Goal: Task Accomplishment & Management: Use online tool/utility

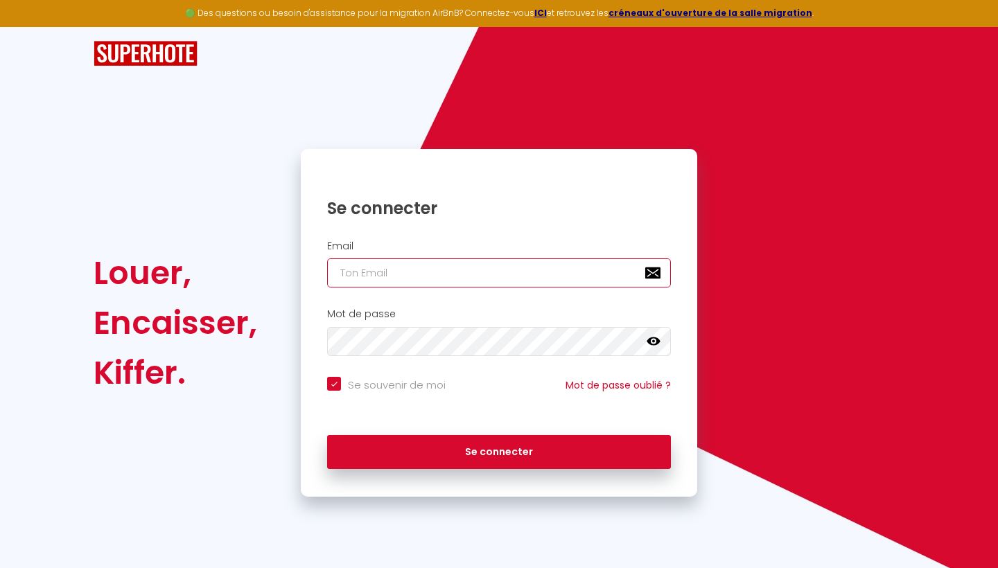
type input "[EMAIL_ADDRESS][DOMAIN_NAME]"
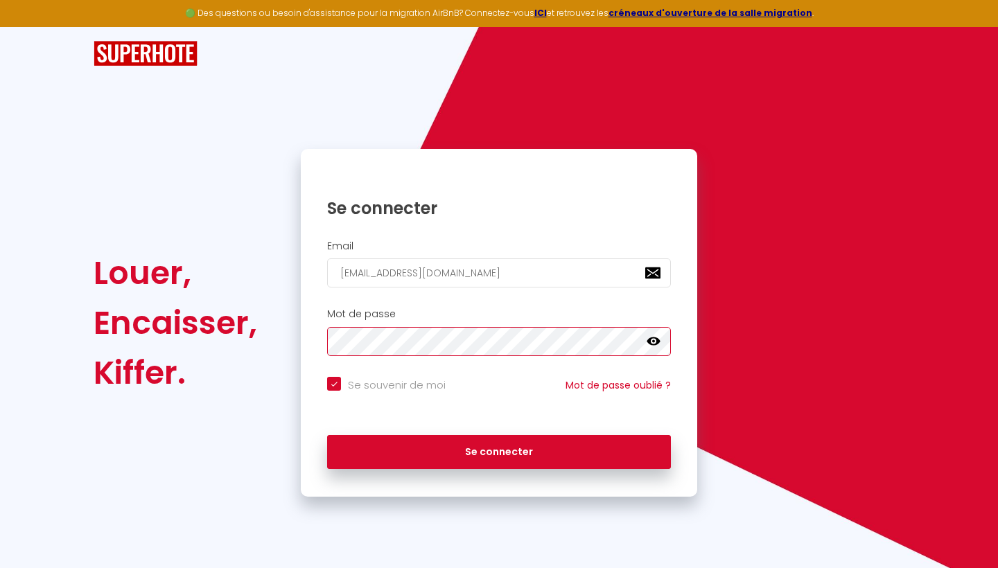
click at [499, 450] on button "Se connecter" at bounding box center [499, 452] width 344 height 35
checkbox input "true"
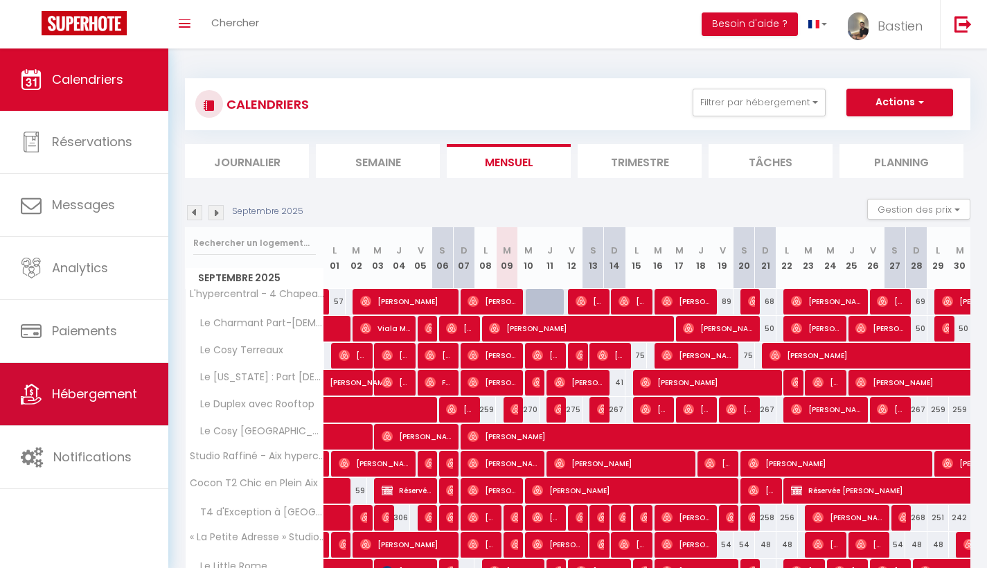
click at [113, 376] on link "Hébergement" at bounding box center [84, 394] width 168 height 62
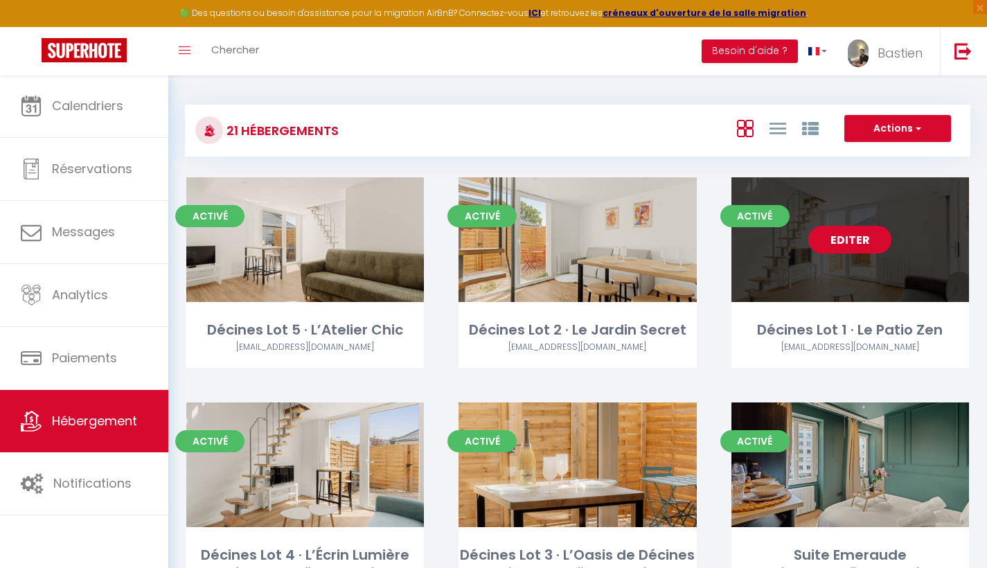
click at [872, 231] on link "Editer" at bounding box center [850, 240] width 83 height 28
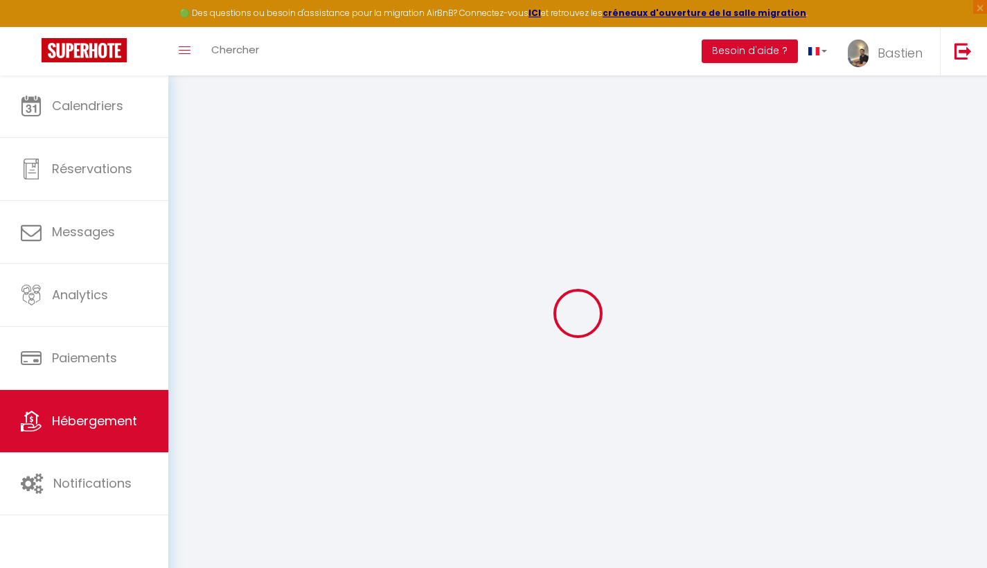
select select
checkbox input "false"
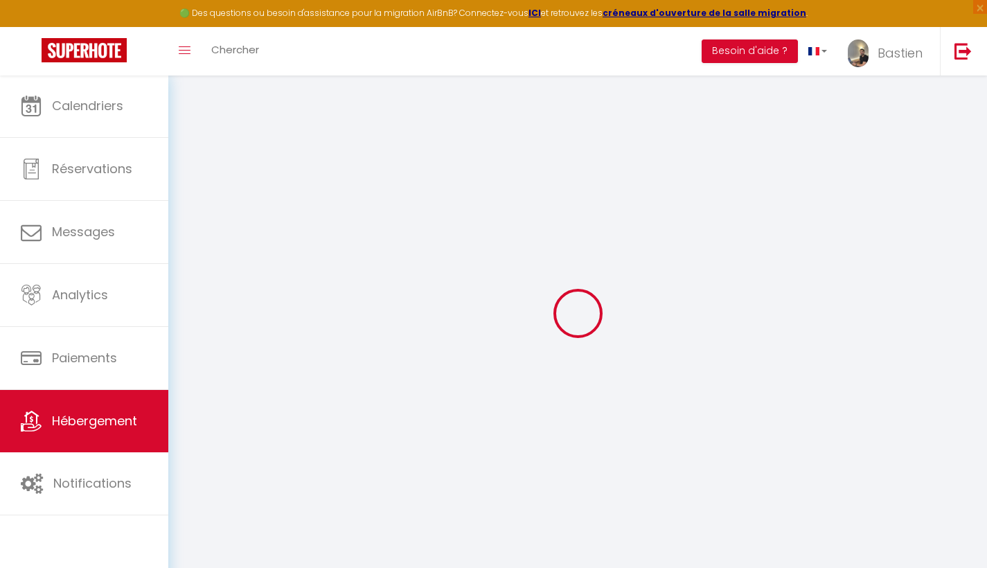
select select
checkbox input "false"
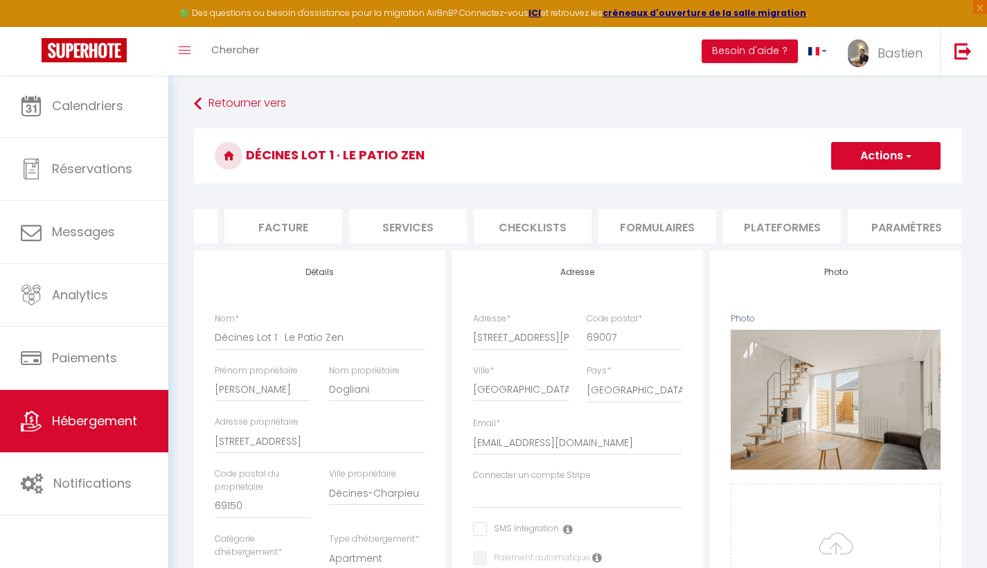
scroll to position [0, 227]
click at [753, 225] on li "Plateformes" at bounding box center [774, 226] width 118 height 34
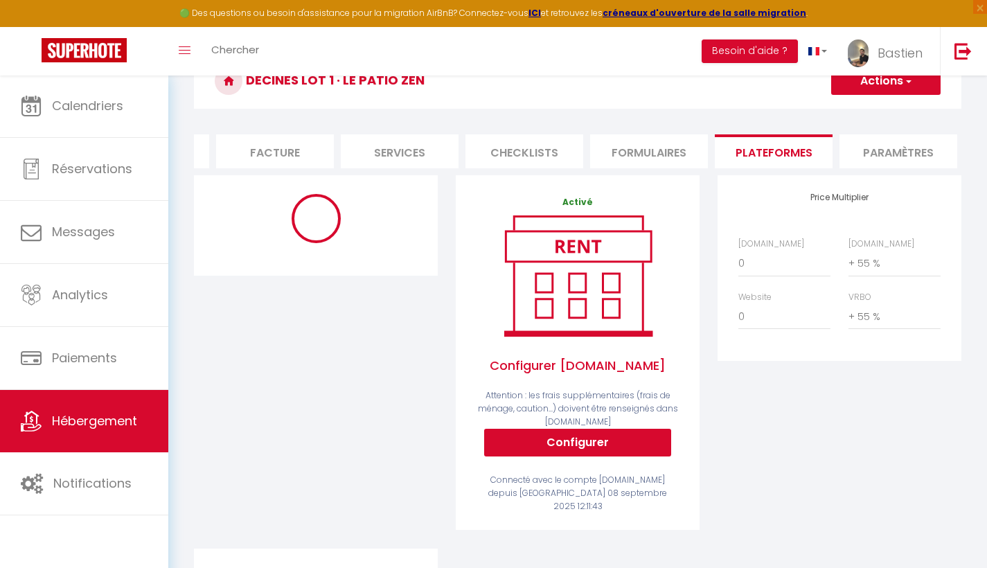
scroll to position [96, 0]
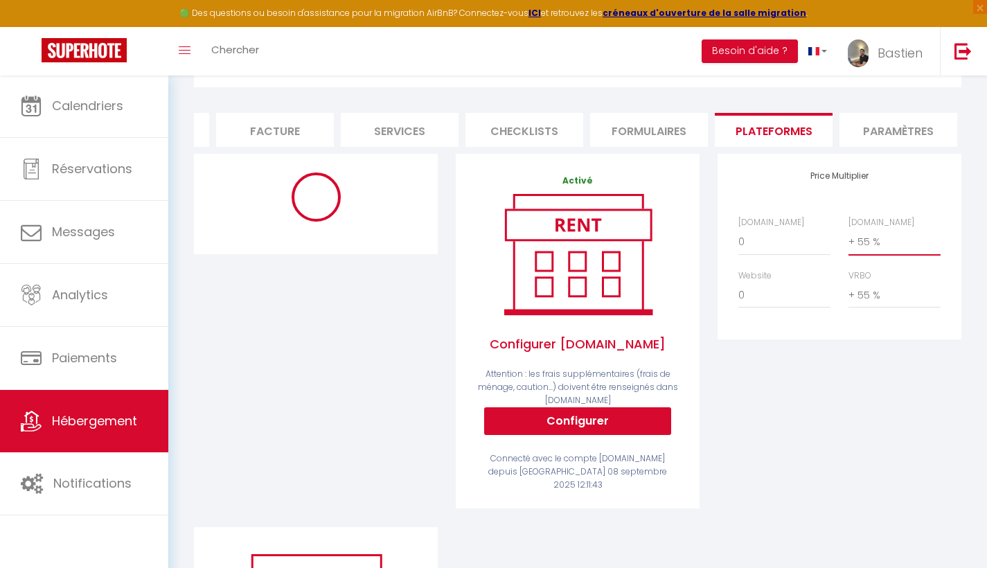
select select "+ 70 %"
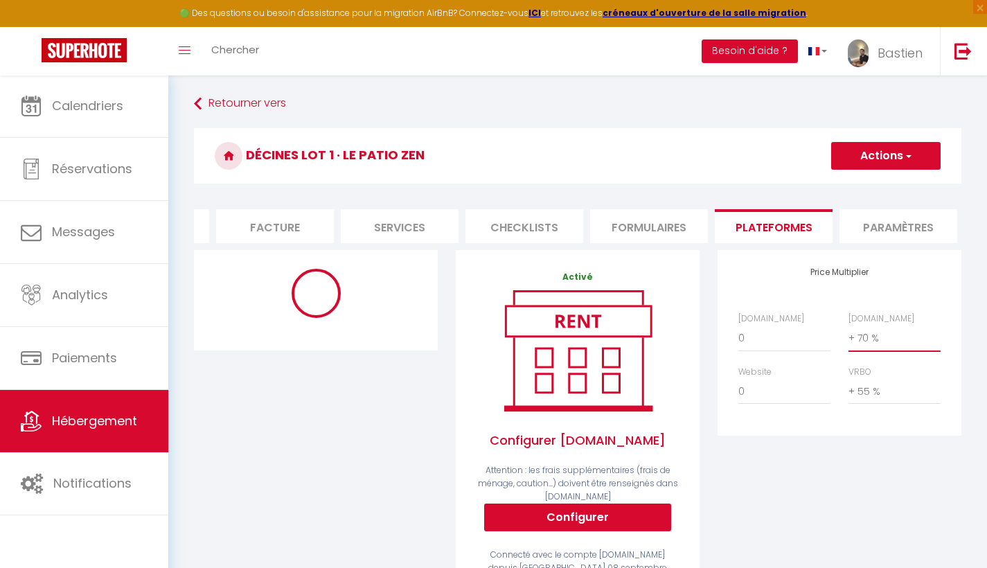
scroll to position [0, 0]
click at [868, 150] on button "Actions" at bounding box center [886, 156] width 109 height 28
click at [852, 183] on link "Enregistrer" at bounding box center [885, 186] width 109 height 18
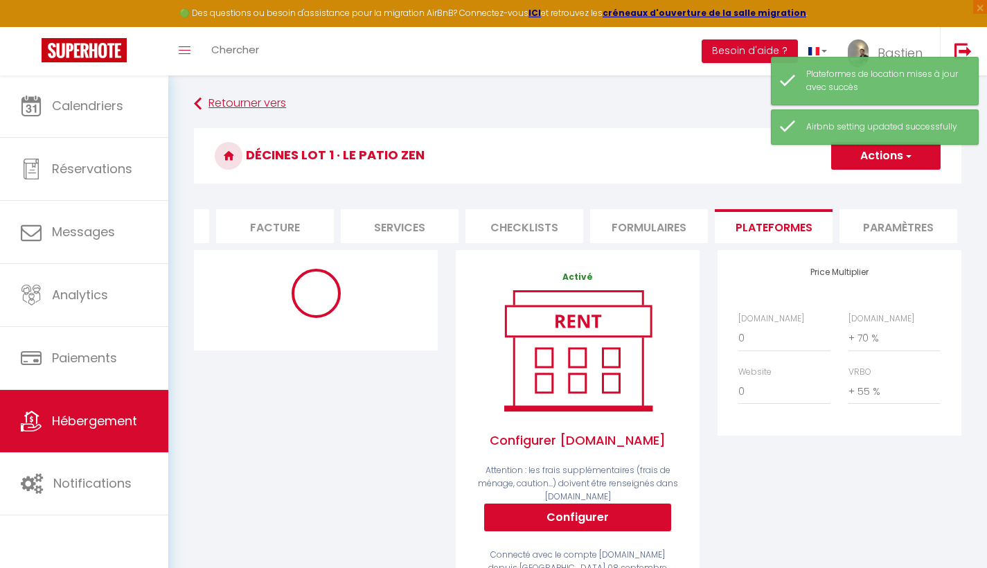
click at [240, 106] on link "Retourner vers" at bounding box center [578, 103] width 768 height 25
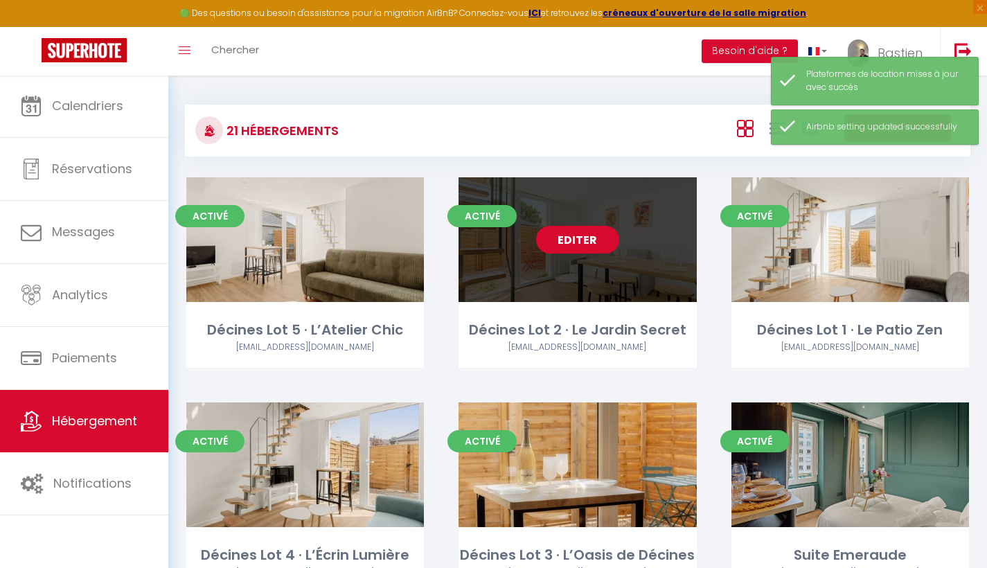
click at [588, 243] on link "Editer" at bounding box center [577, 240] width 83 height 28
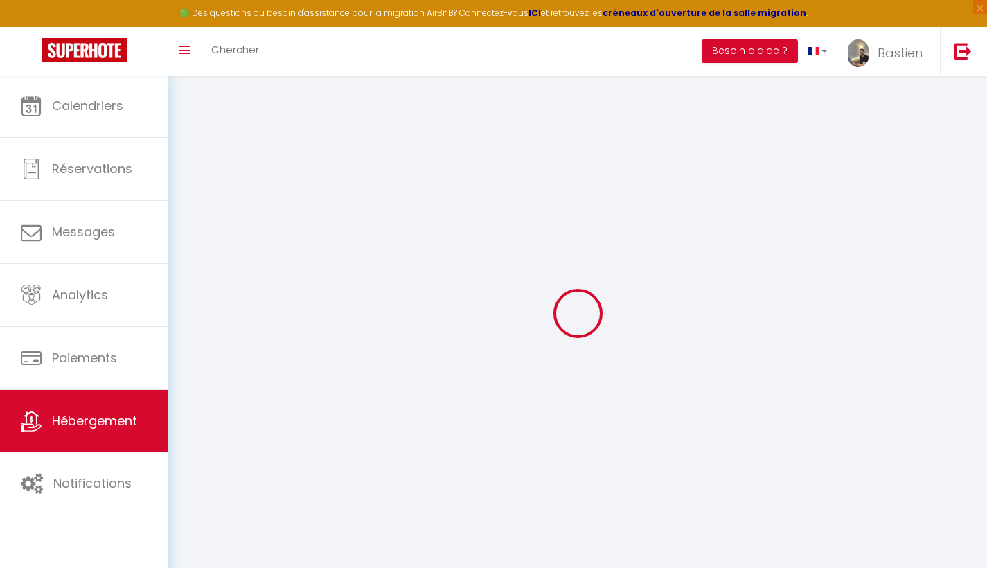
select select
checkbox input "false"
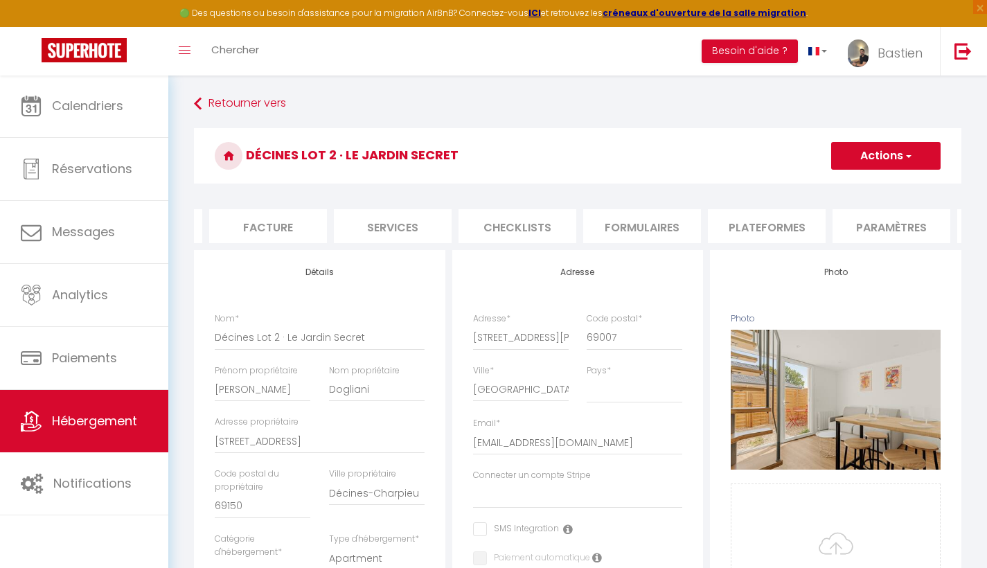
scroll to position [0, 259]
click at [737, 227] on li "Plateformes" at bounding box center [742, 226] width 118 height 34
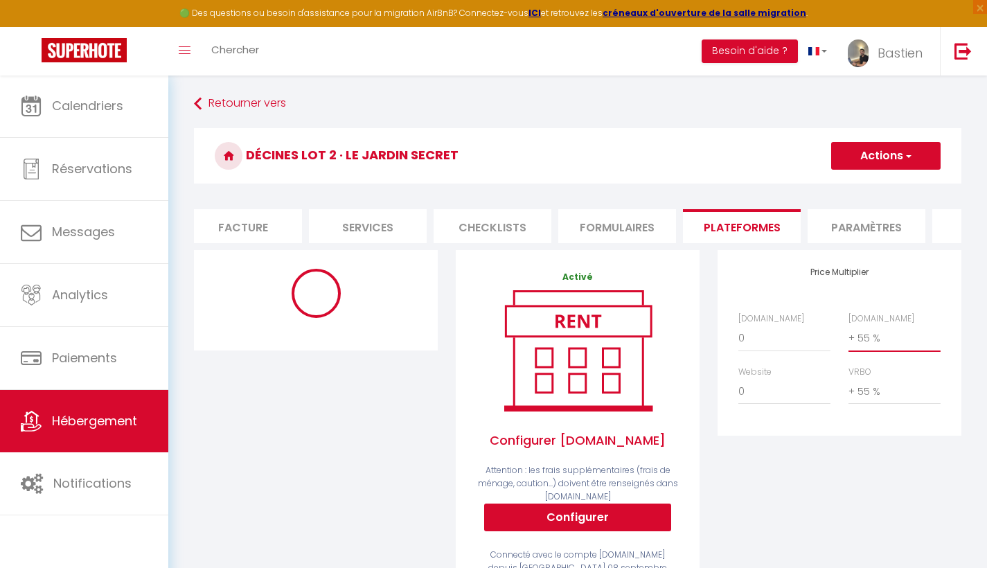
select select "+ 75 %"
click at [900, 162] on button "Actions" at bounding box center [886, 156] width 109 height 28
click at [852, 184] on link "Enregistrer" at bounding box center [885, 186] width 109 height 18
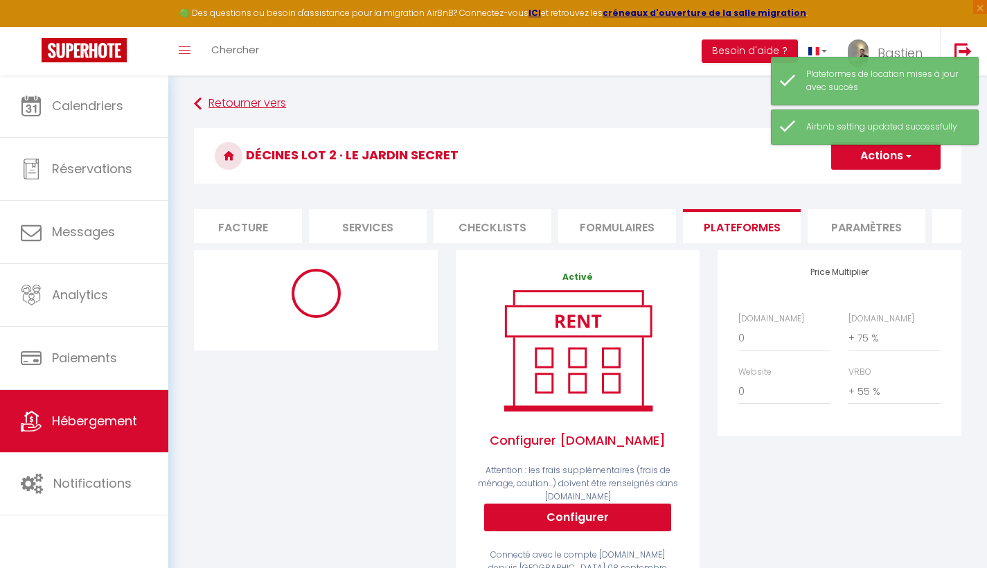
click at [238, 93] on link "Retourner vers" at bounding box center [578, 103] width 768 height 25
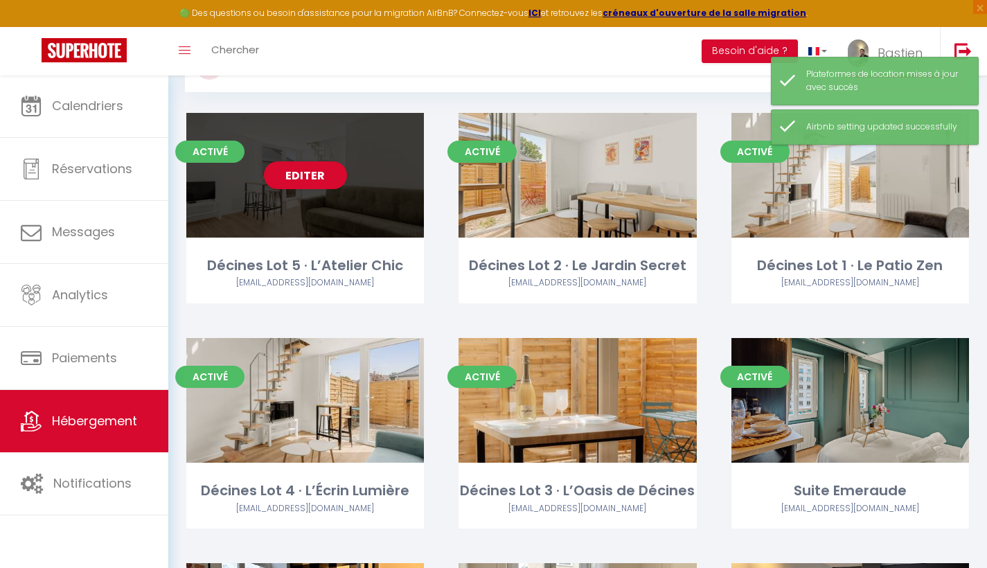
scroll to position [69, 0]
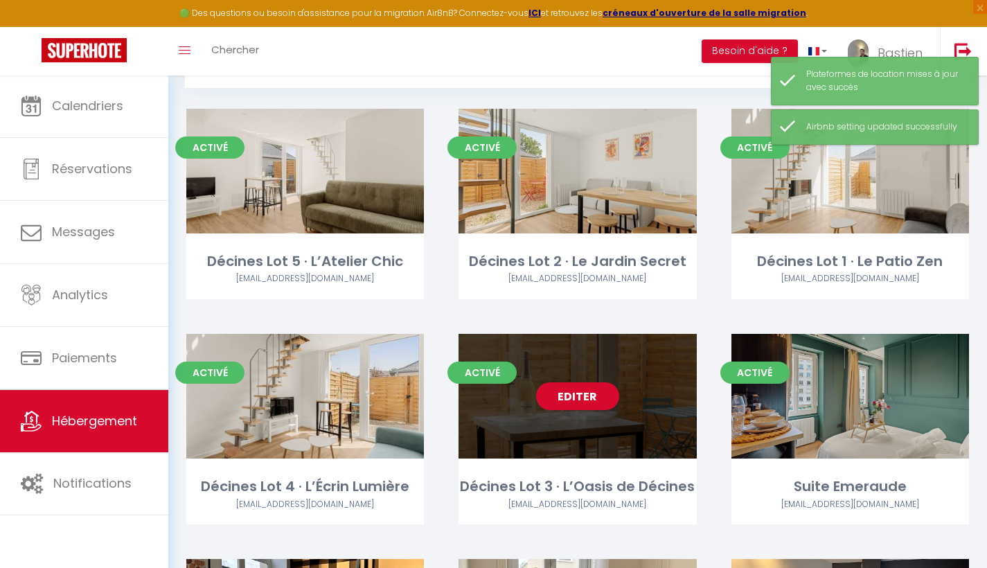
click at [579, 388] on link "Editer" at bounding box center [577, 396] width 83 height 28
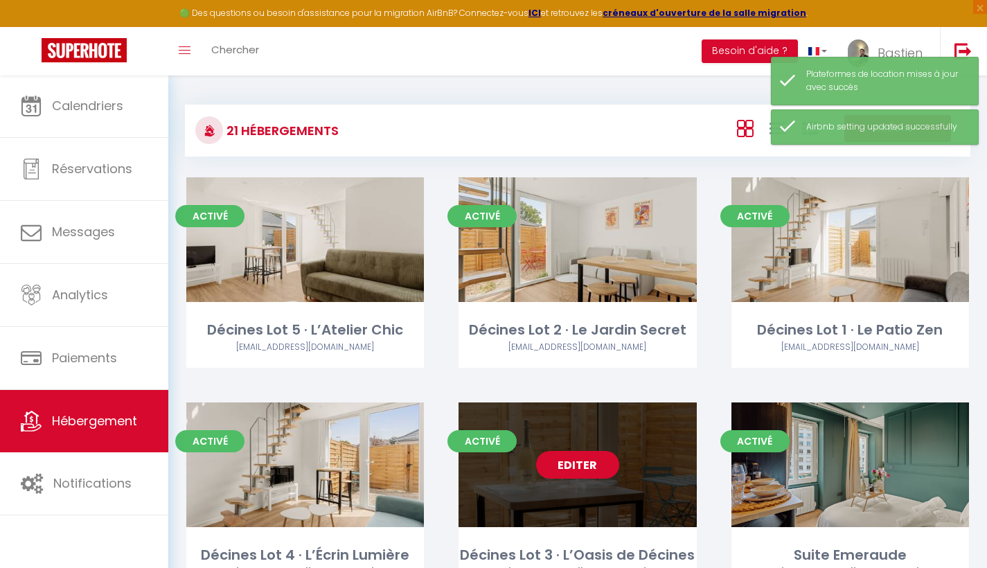
select select "3"
select select "2"
select select "1"
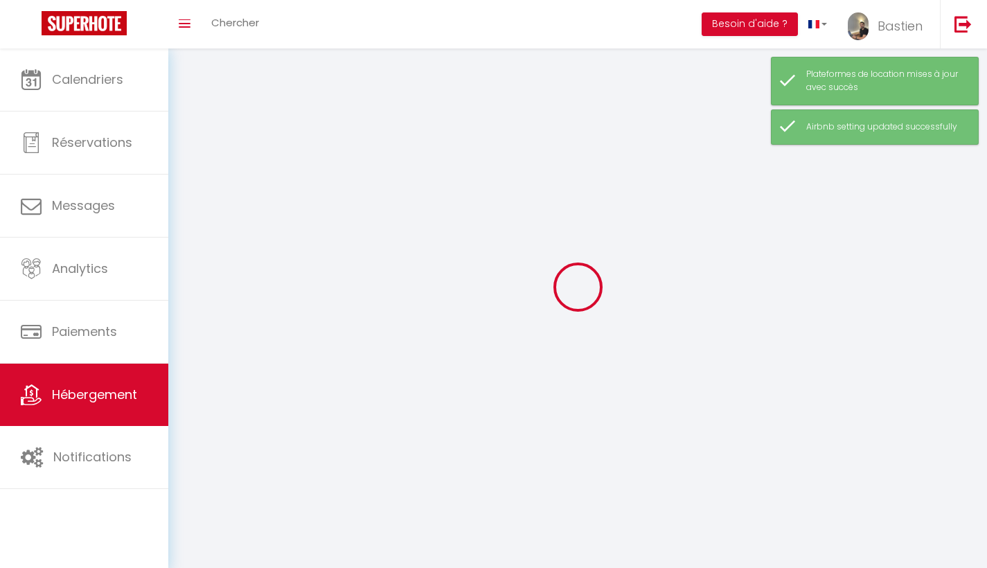
select select
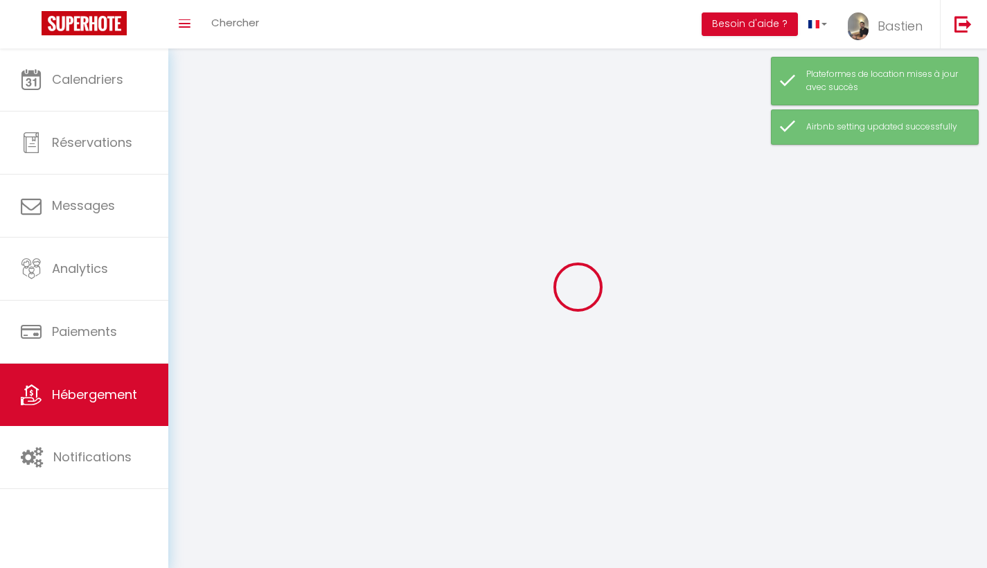
select select
checkbox input "false"
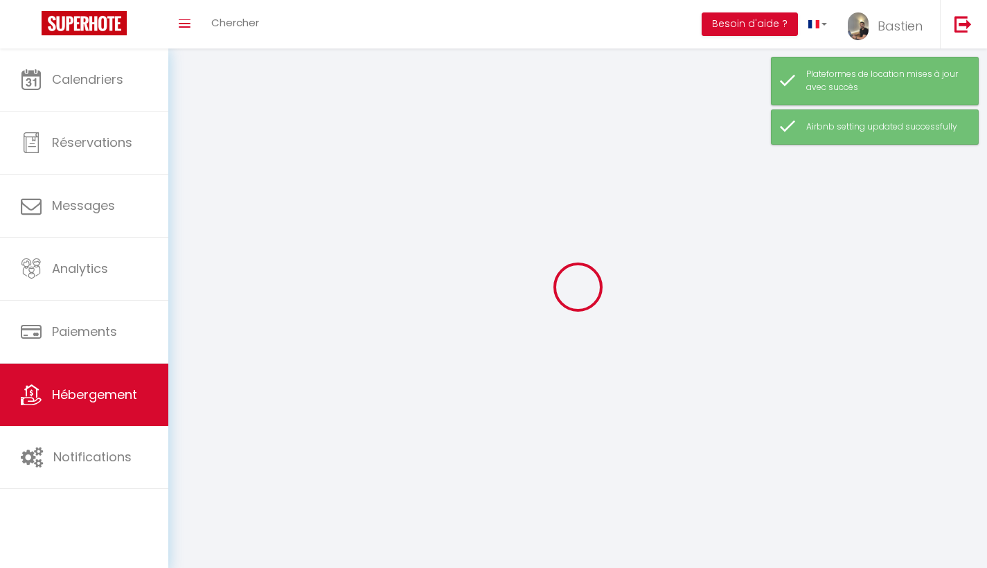
select select
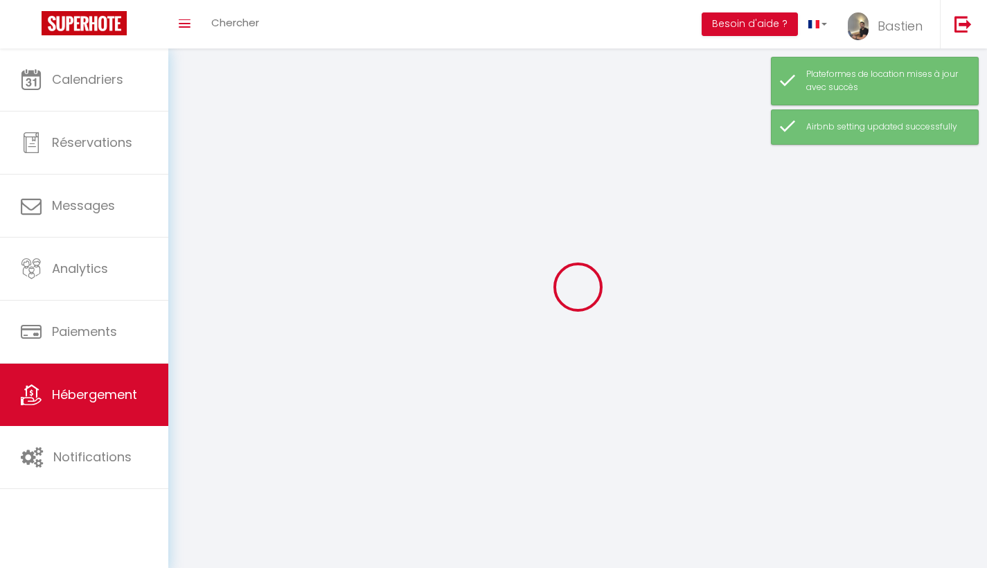
select select
checkbox input "false"
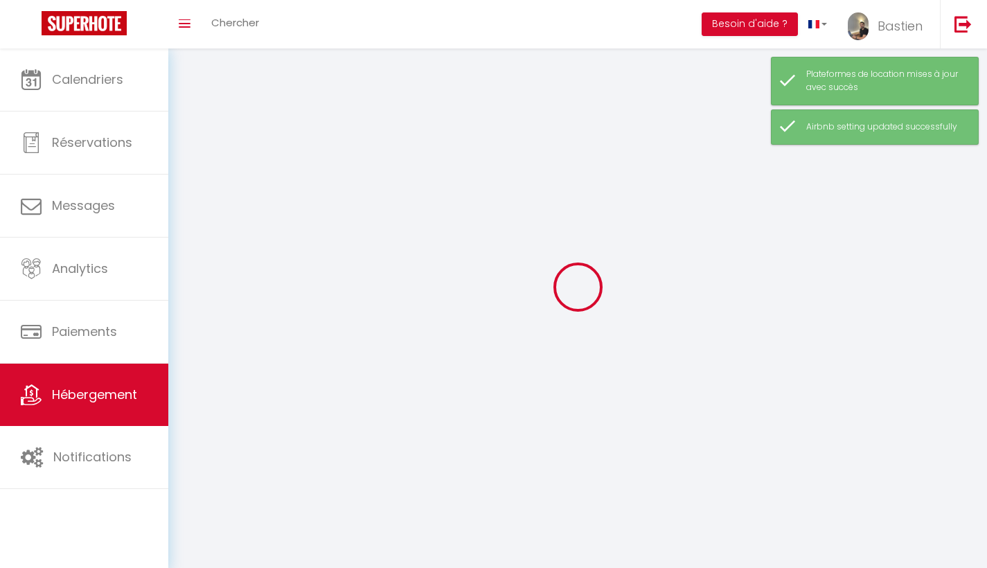
checkbox input "false"
select select
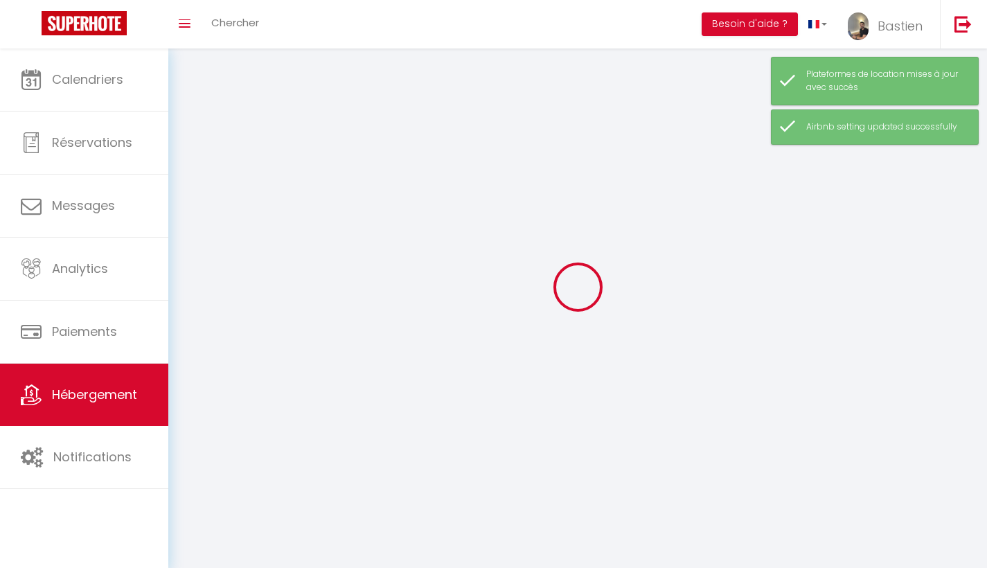
select select
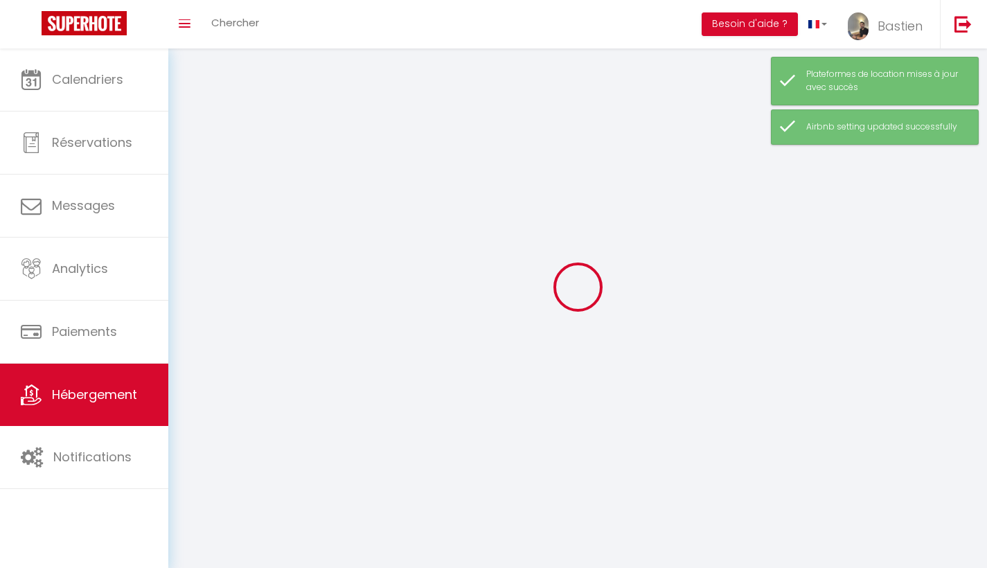
select select
checkbox input "false"
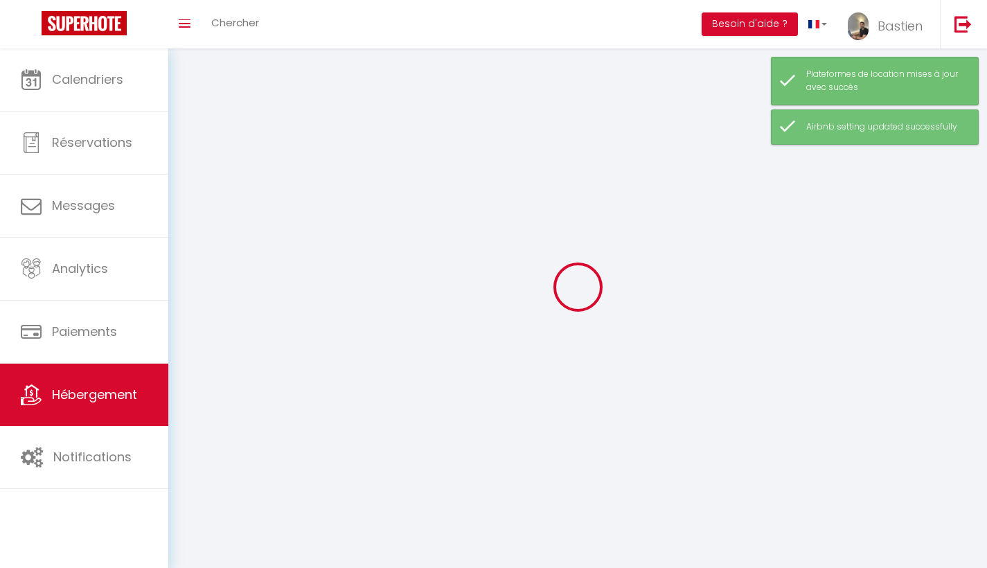
checkbox input "false"
select select
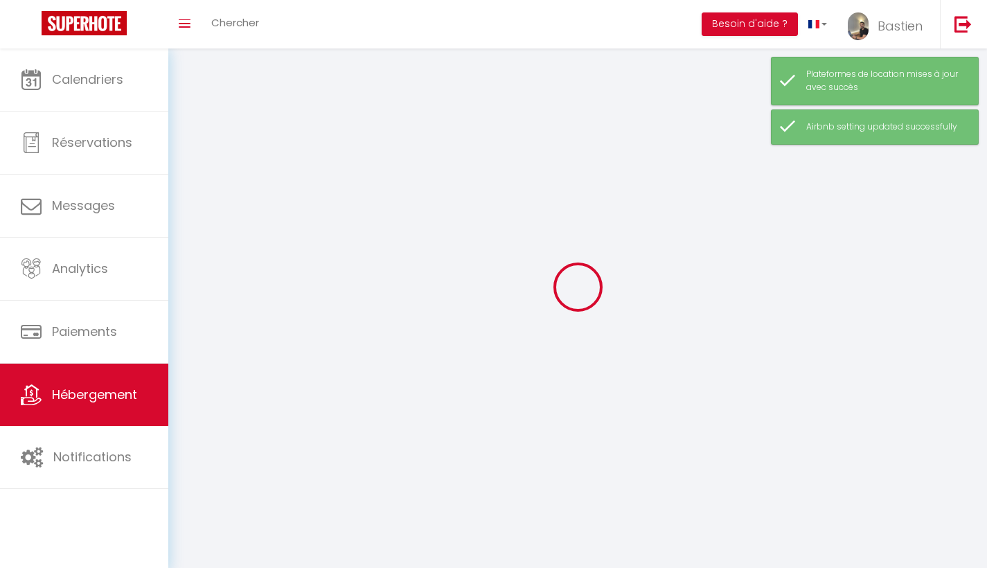
select select
checkbox input "false"
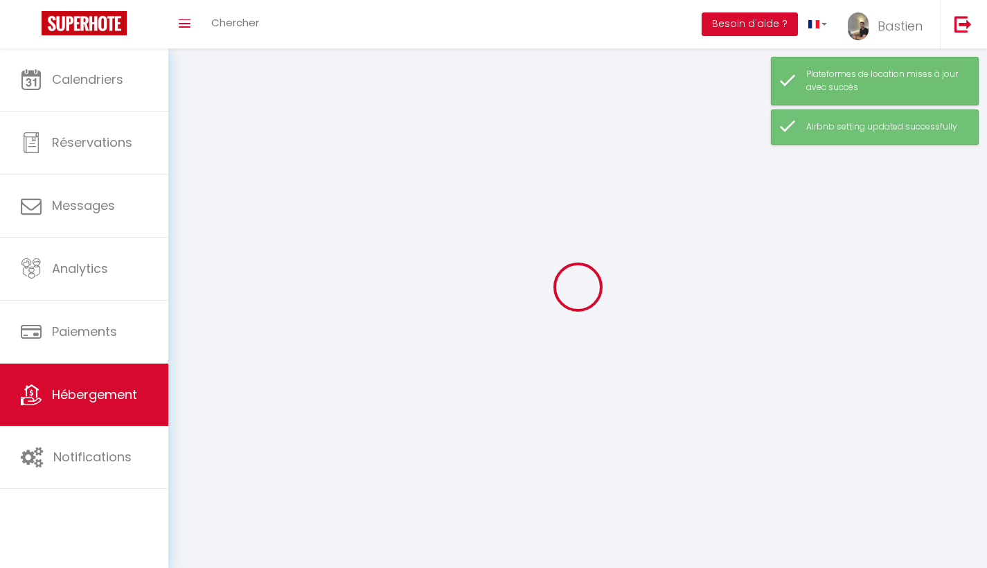
checkbox input "false"
select select
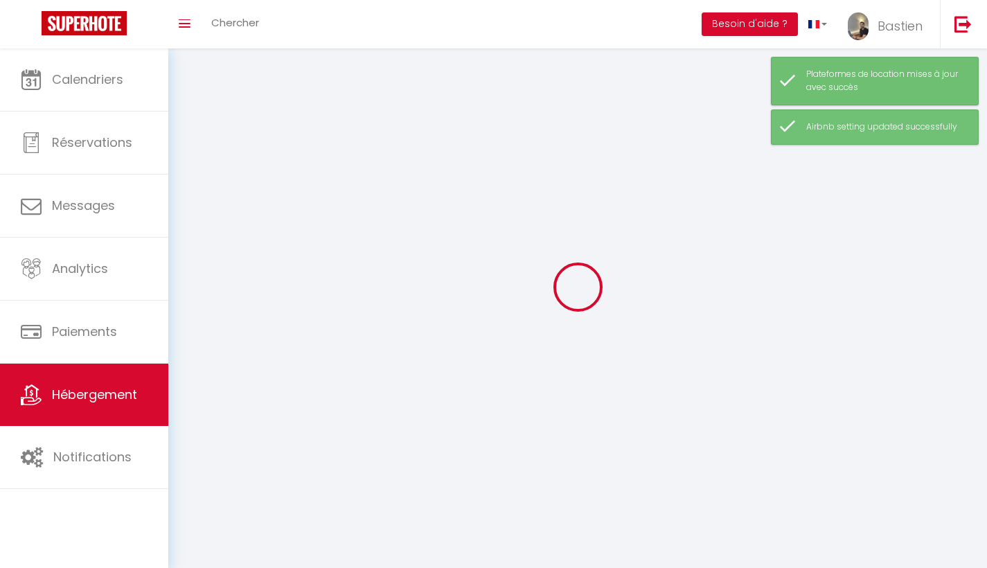
select select
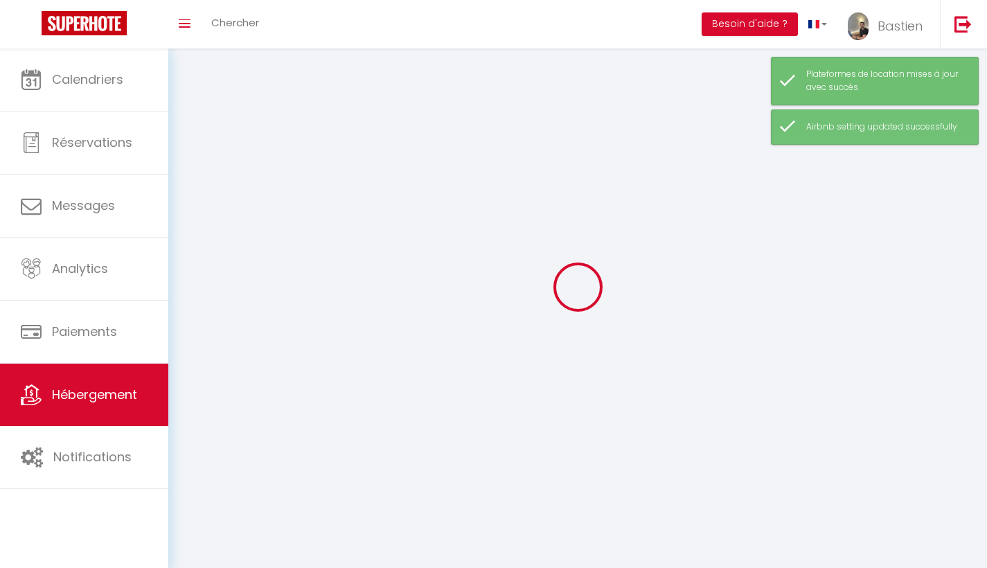
select select
checkbox input "false"
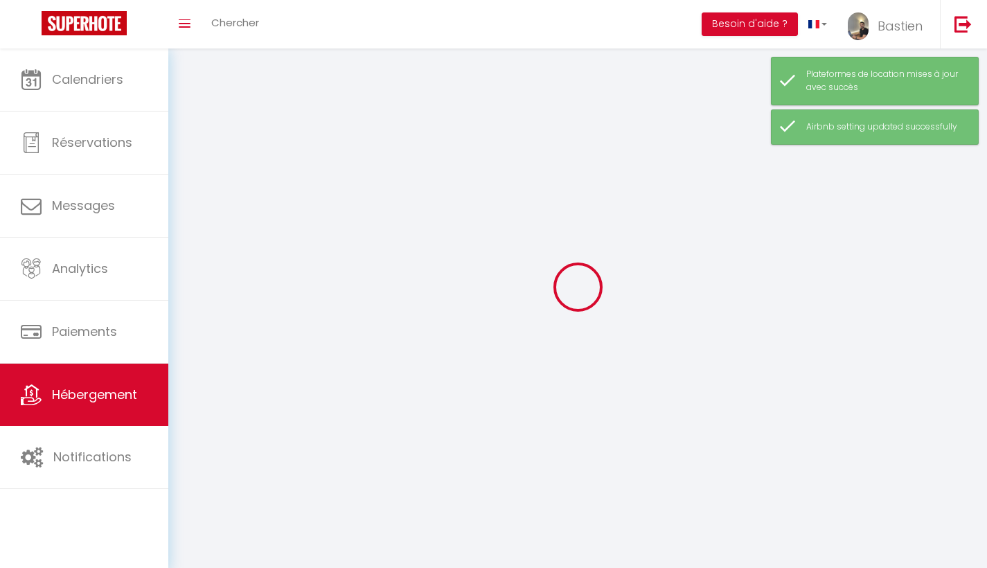
select select
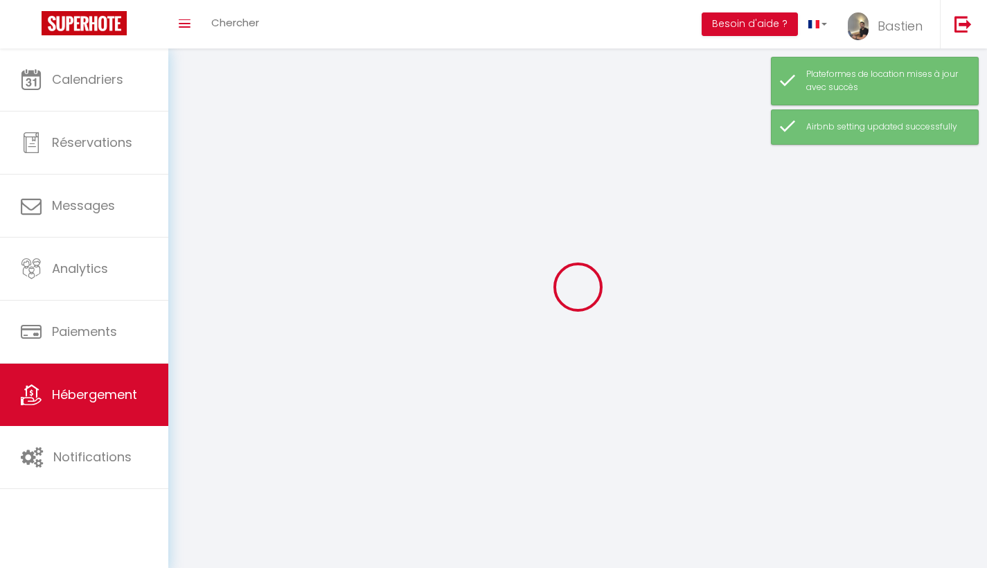
select select
checkbox input "false"
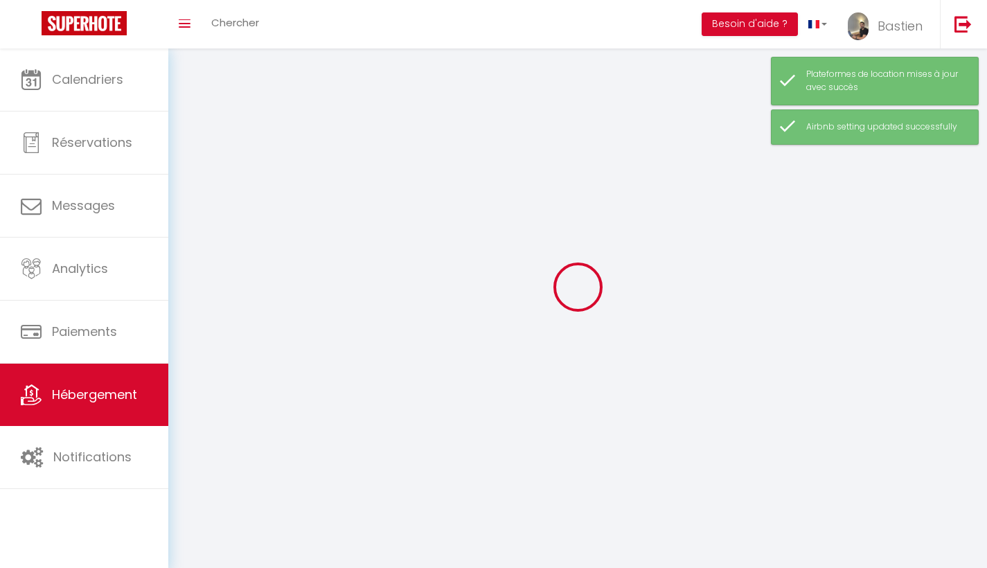
checkbox input "false"
select select
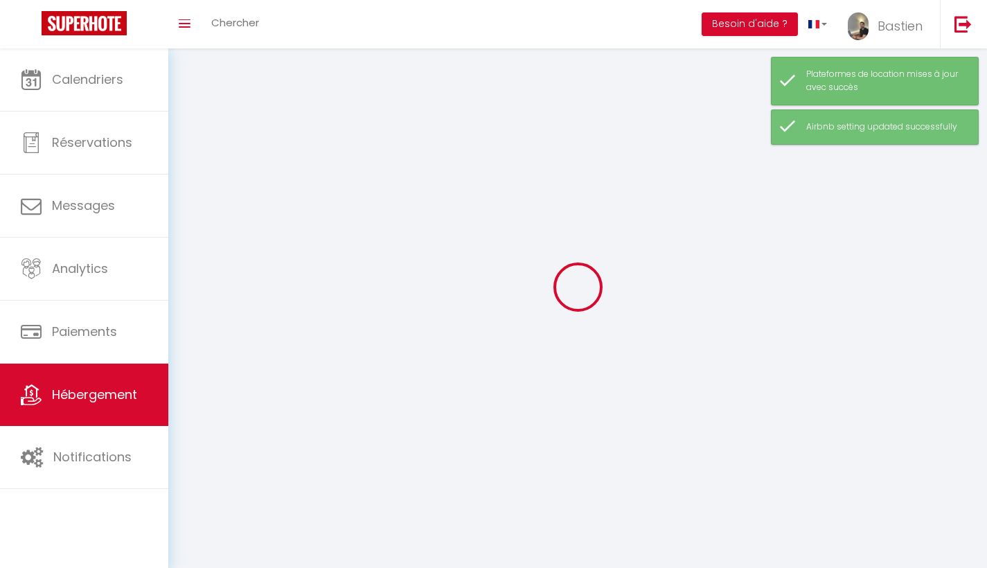
select select
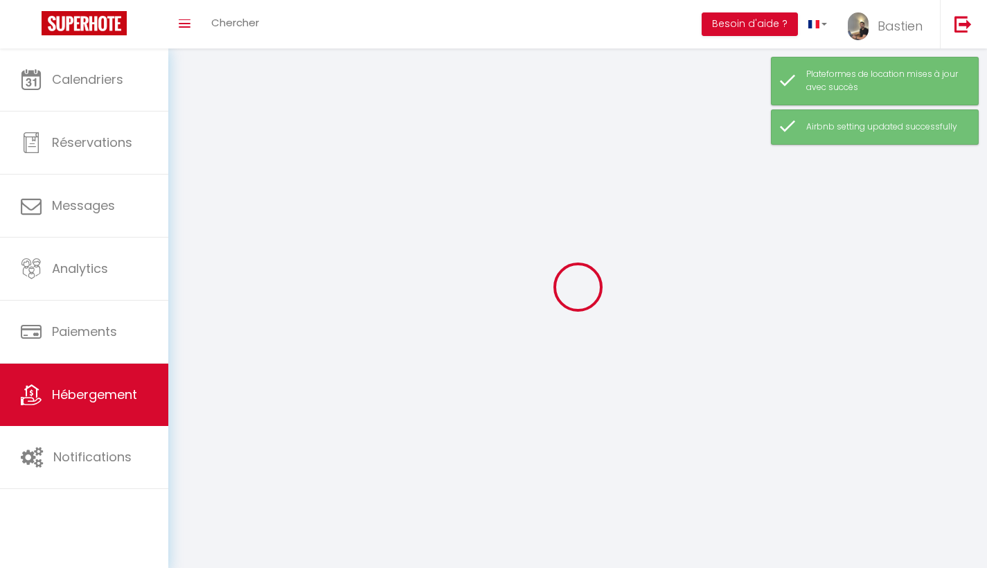
checkbox input "false"
select select
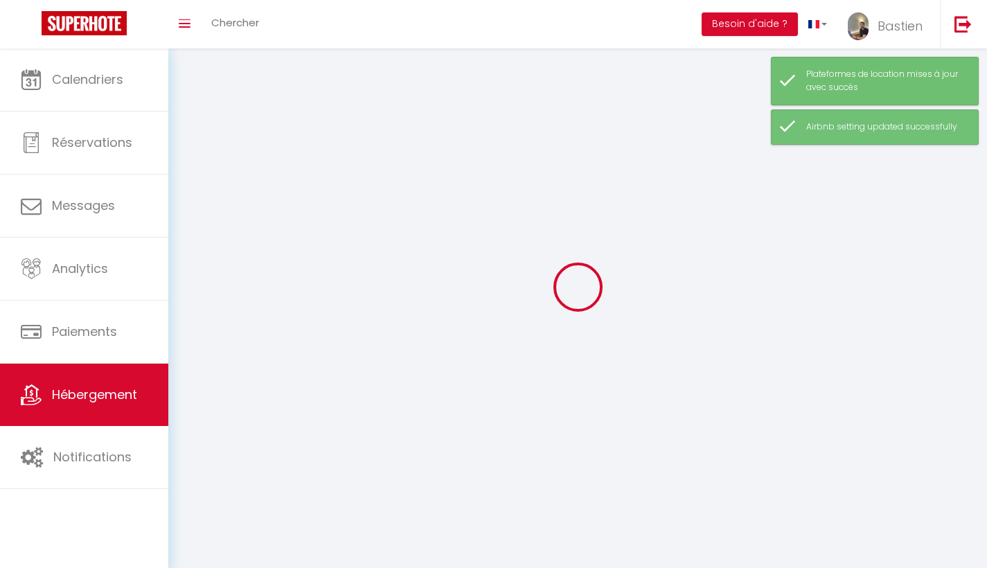
select select
select select "28"
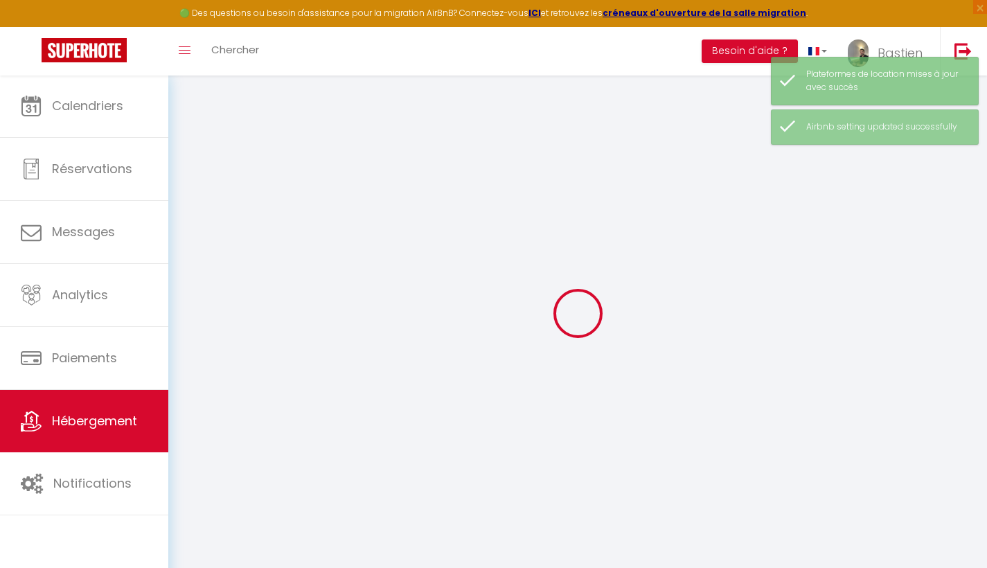
select select
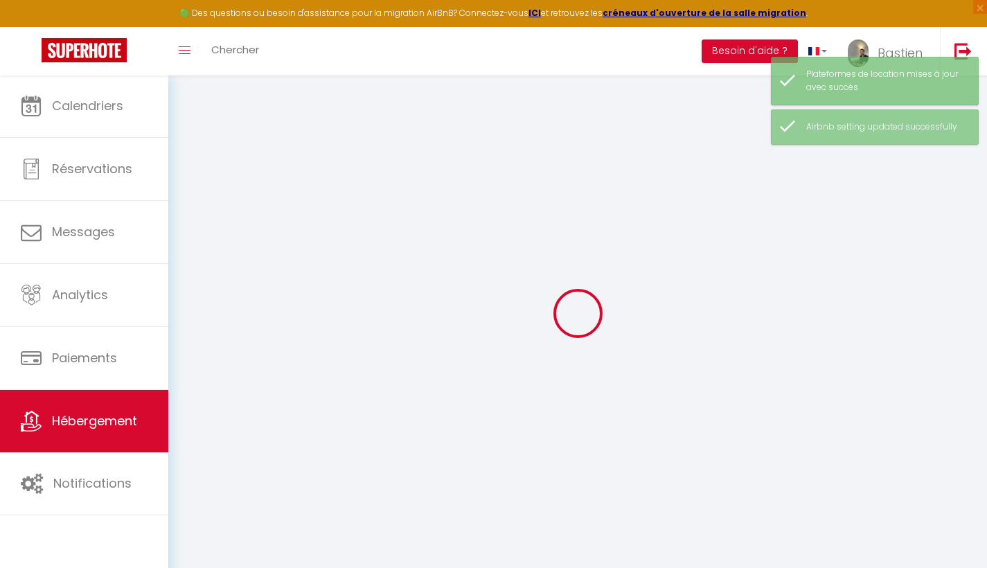
select select
checkbox input "false"
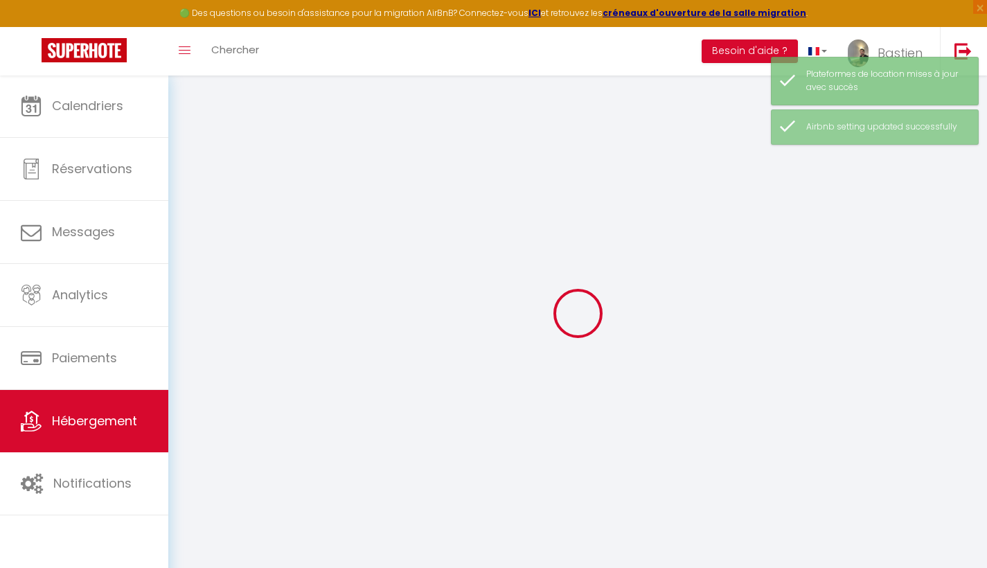
select select
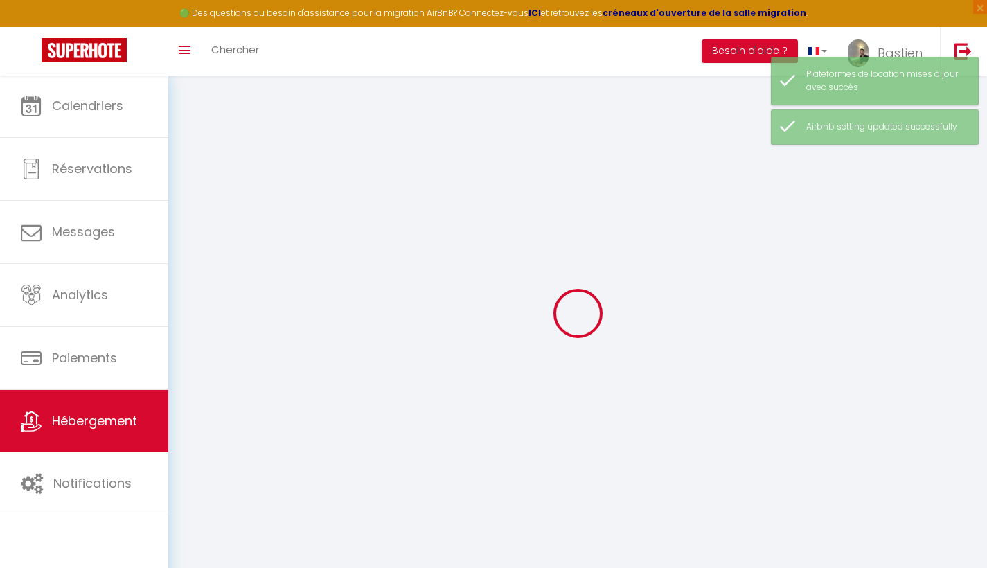
select select
checkbox input "false"
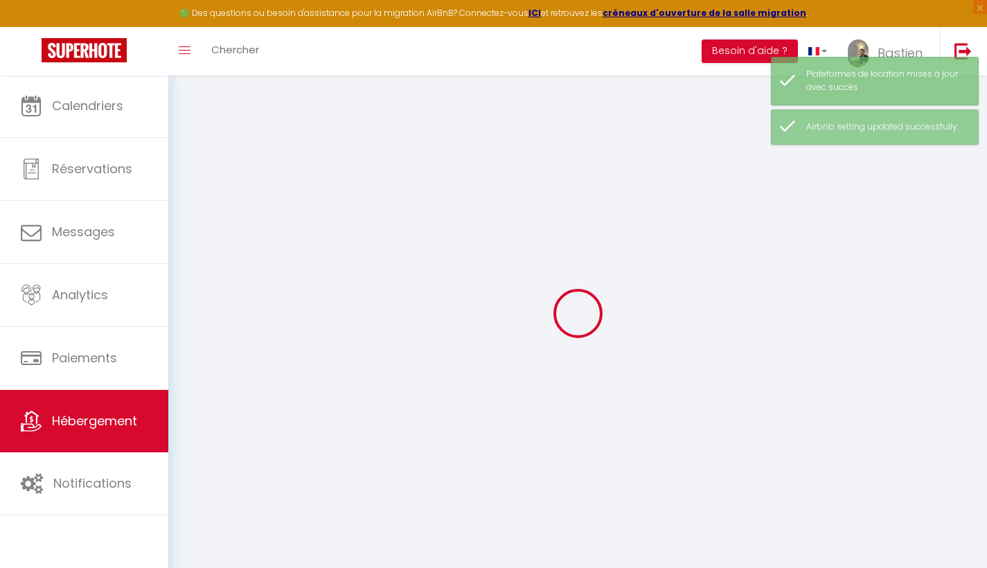
checkbox input "false"
select select
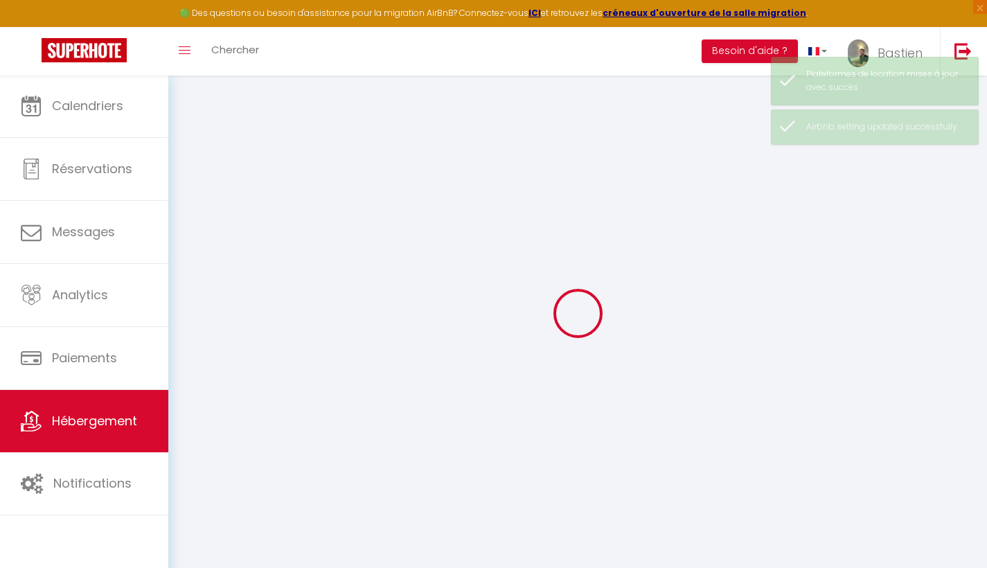
select select
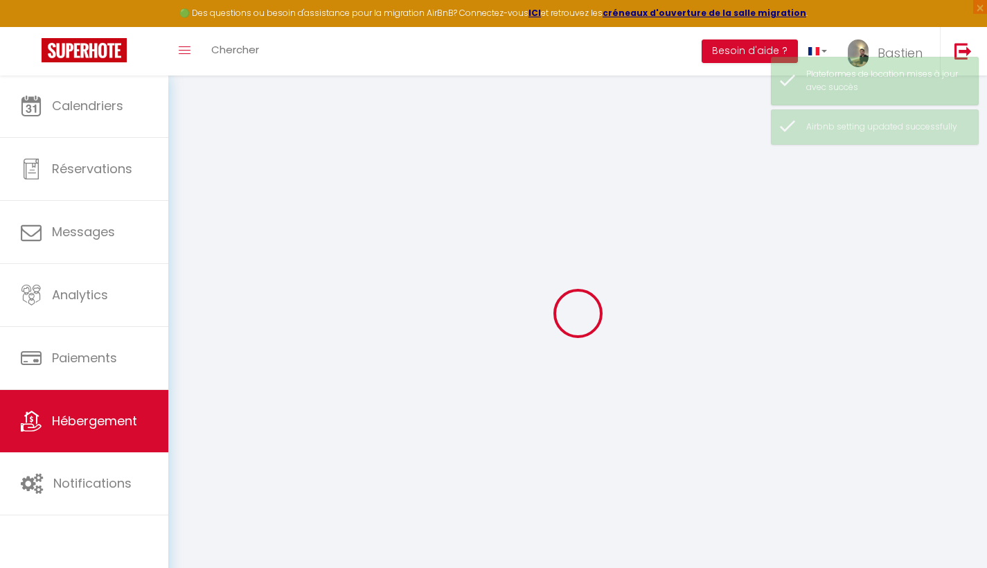
select select
checkbox input "false"
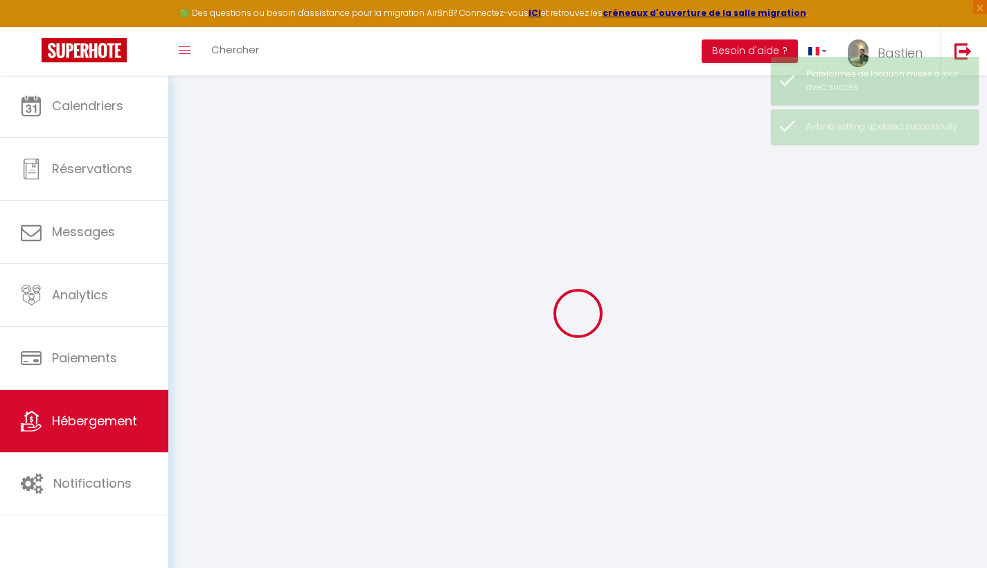
select select
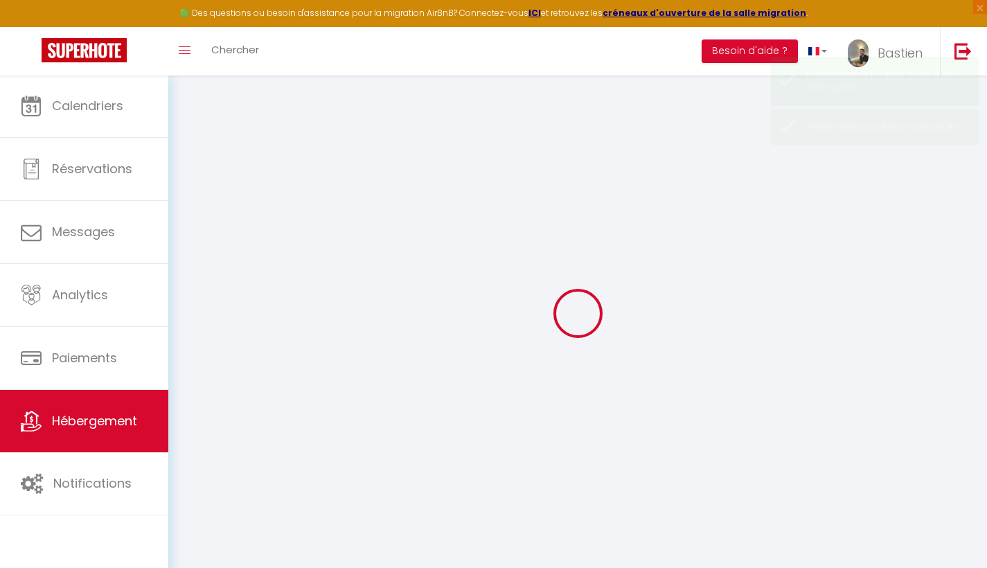
select select
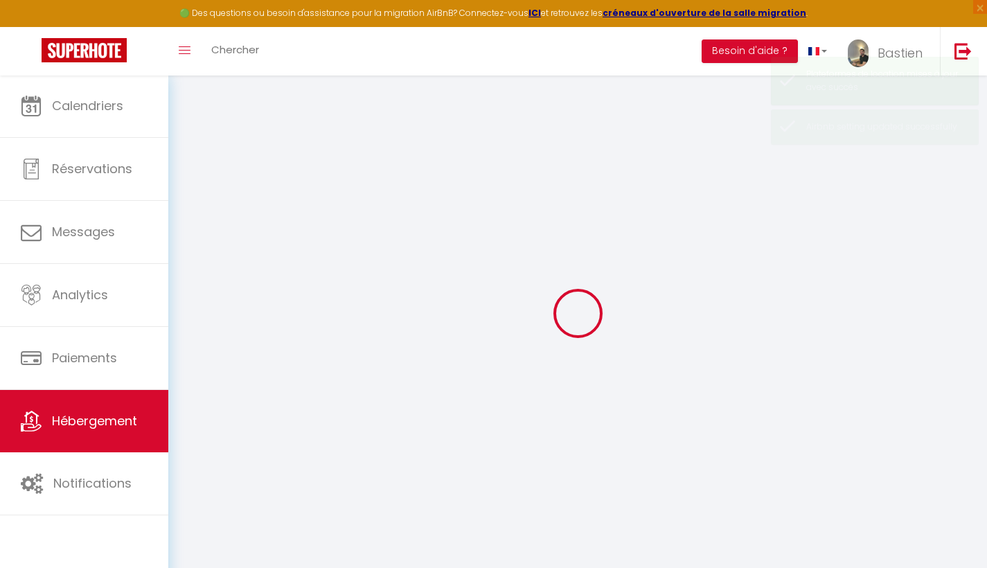
select select
checkbox input "false"
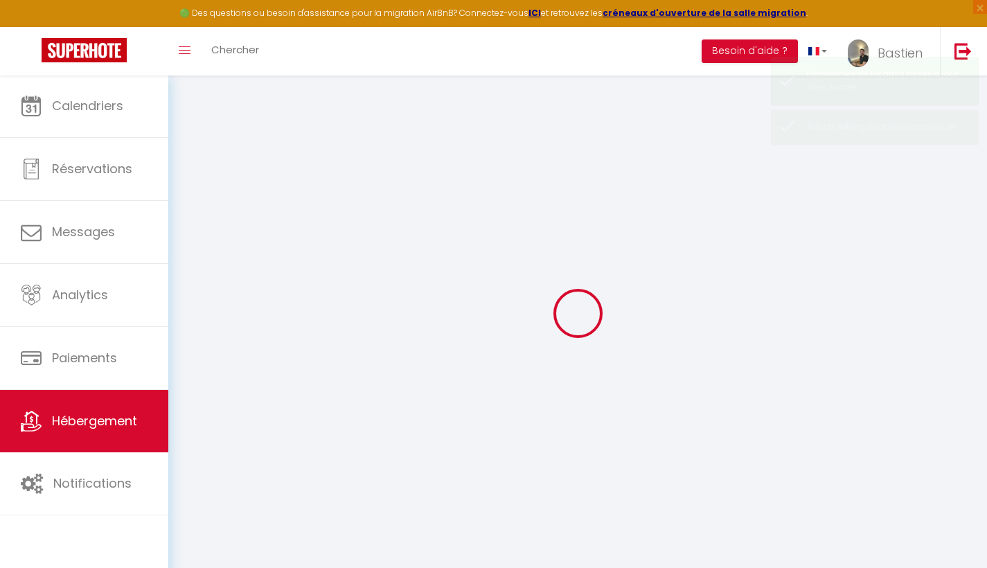
select select
type input "Décines Lot 3 · L’Oasis de Décines"
type input "[PERSON_NAME]"
type input "Dogliani"
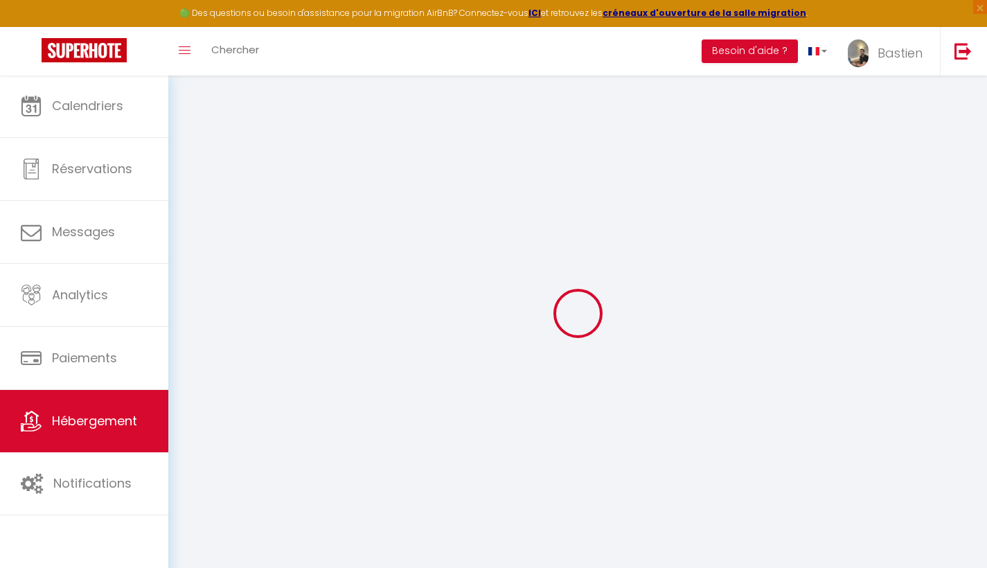
type input "[STREET_ADDRESS]"
type input "69150"
type input "Décines-Charpieu"
select select "2"
type input "49"
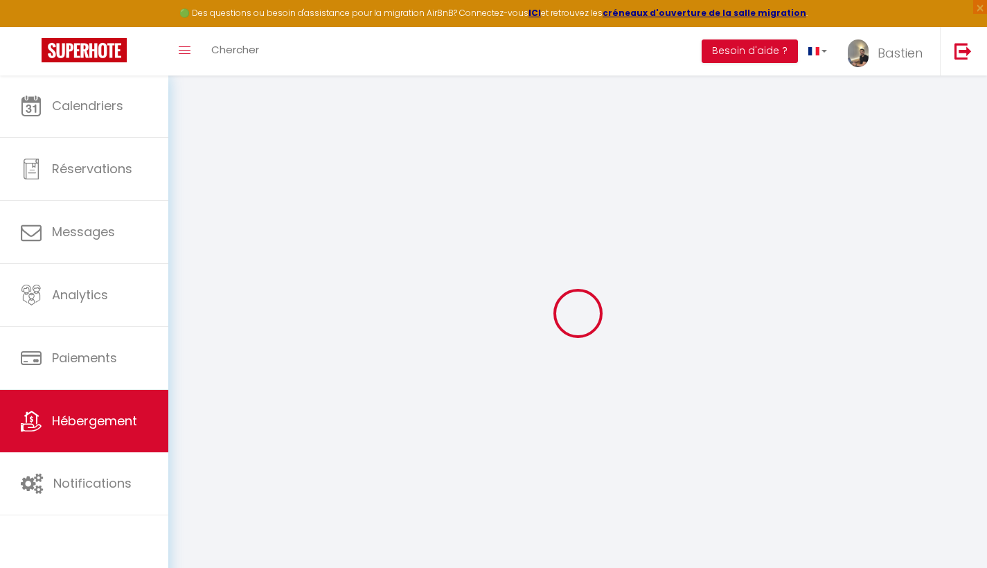
type input "50"
select select
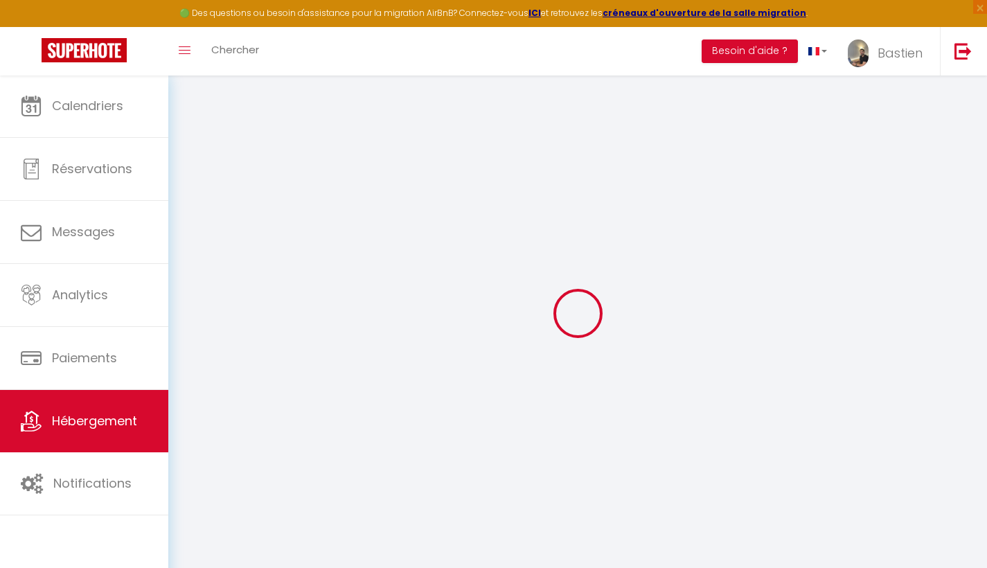
select select
type input "[STREET_ADDRESS][PERSON_NAME],"
type input "69007"
type input "[GEOGRAPHIC_DATA]"
type input "[EMAIL_ADDRESS][DOMAIN_NAME]"
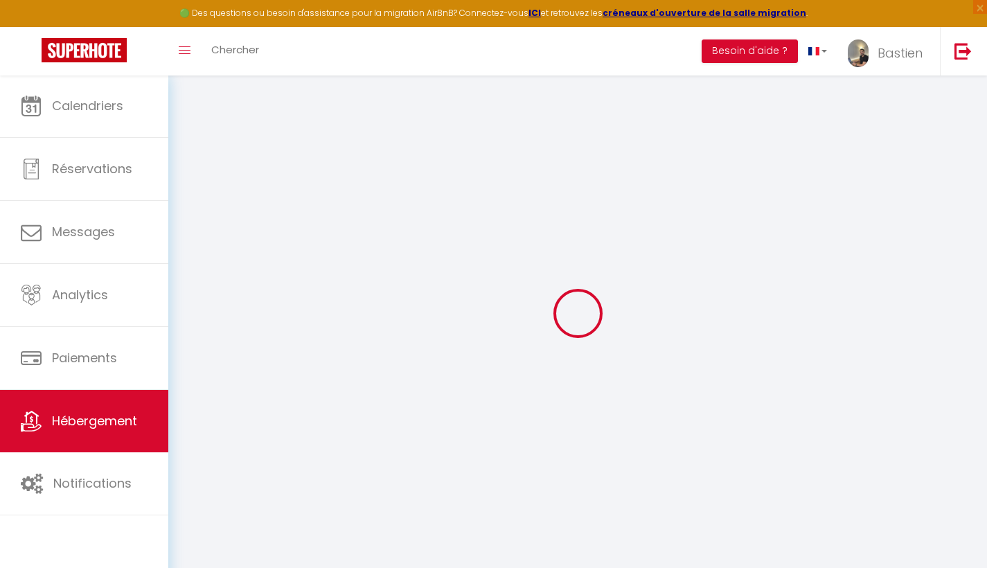
select select
checkbox input "false"
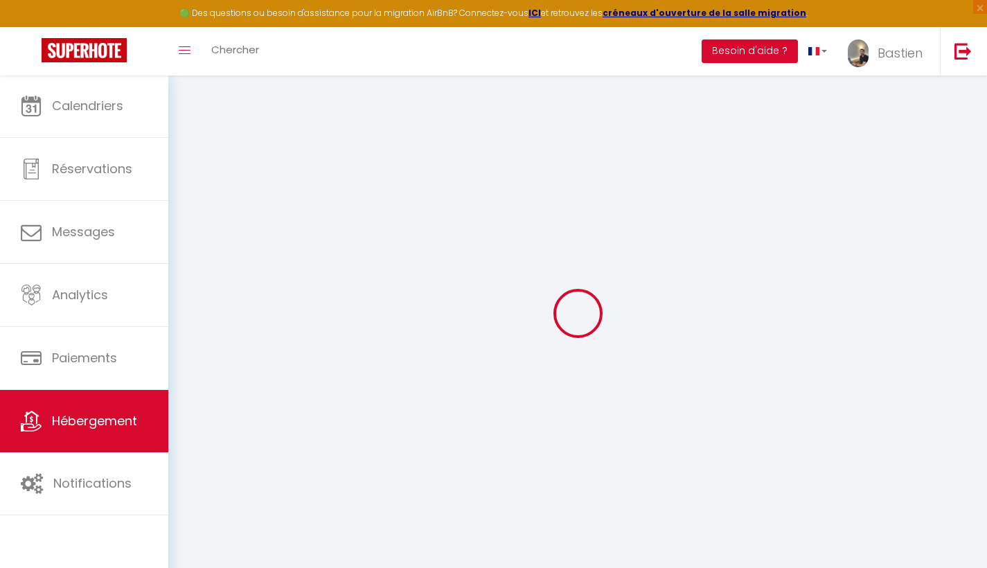
type input "15"
type input "50"
type input "0"
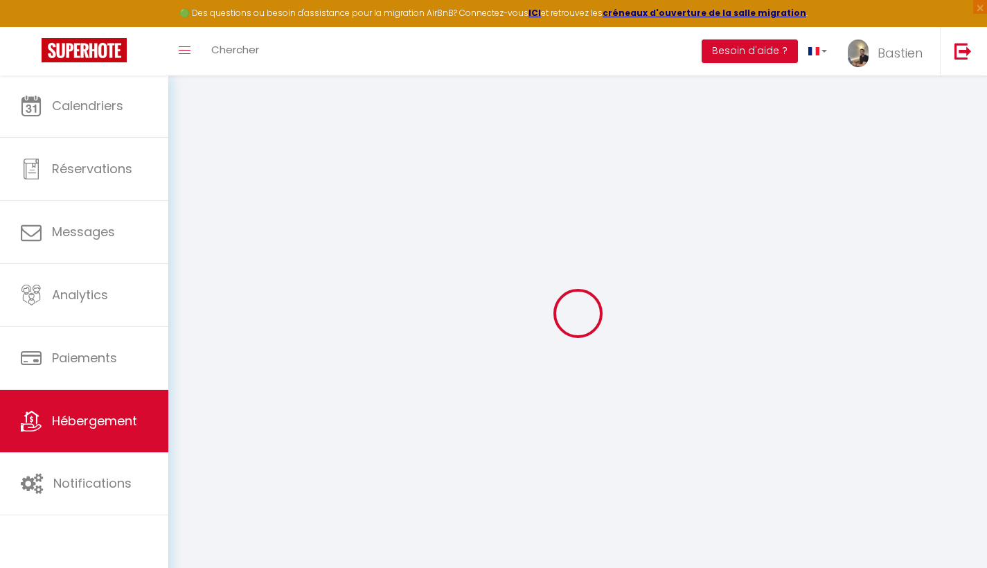
select select
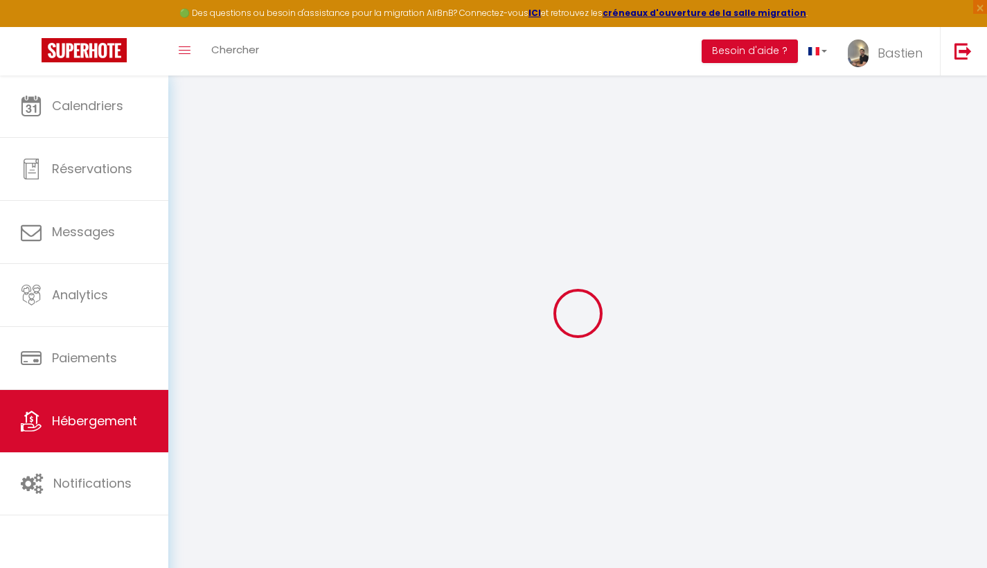
select select
checkbox input "false"
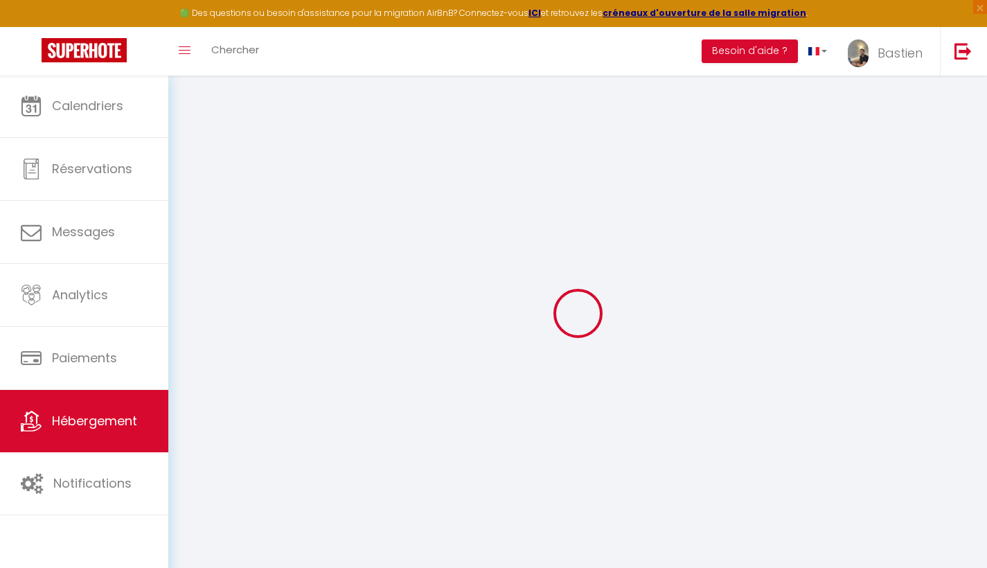
select select
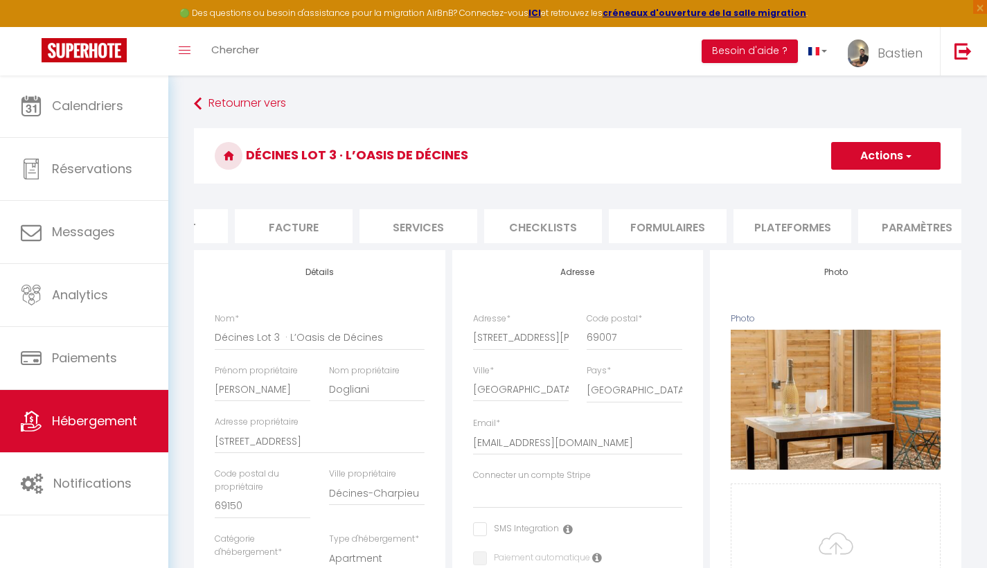
scroll to position [0, 211]
click at [800, 225] on li "Plateformes" at bounding box center [790, 226] width 118 height 34
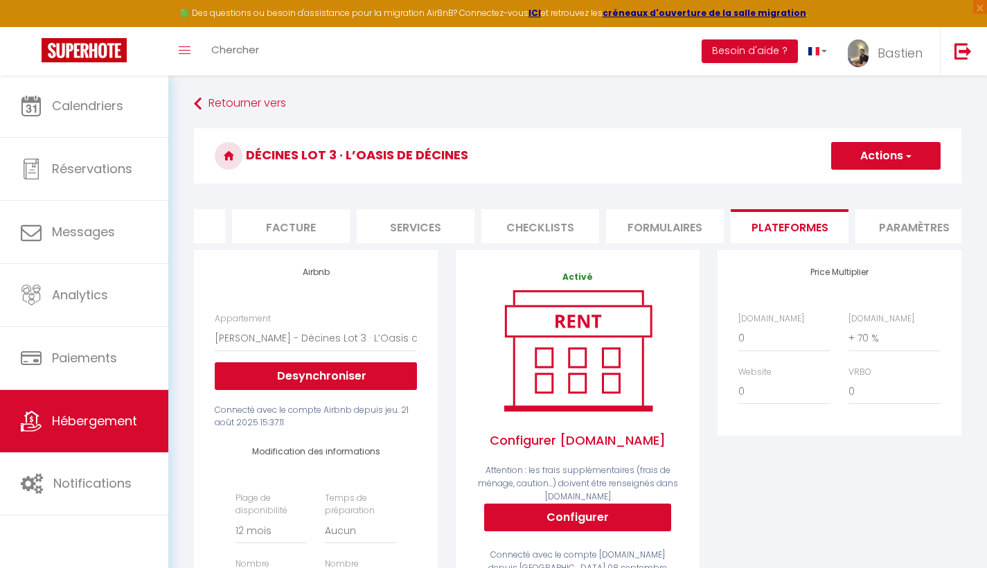
click at [872, 385] on div "VRBO 0 + 1 % + 2 % + 3 % + 4 % + 5 % + 6 % + 7 % + 8 %" at bounding box center [895, 385] width 110 height 39
click at [891, 148] on button "Actions" at bounding box center [886, 156] width 109 height 28
click at [853, 193] on link "Enregistrer" at bounding box center [885, 186] width 109 height 18
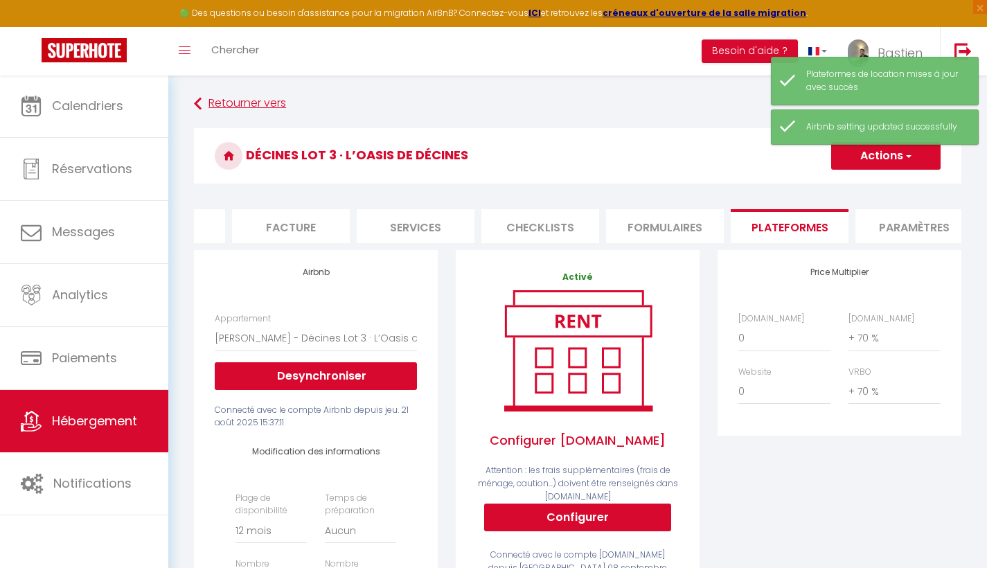
click at [239, 111] on link "Retourner vers" at bounding box center [578, 103] width 768 height 25
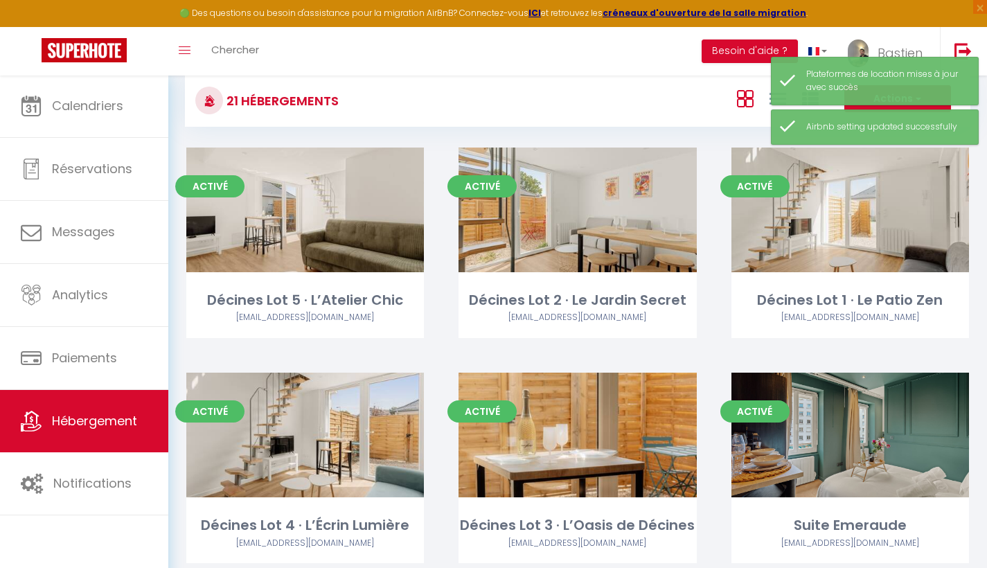
scroll to position [64, 0]
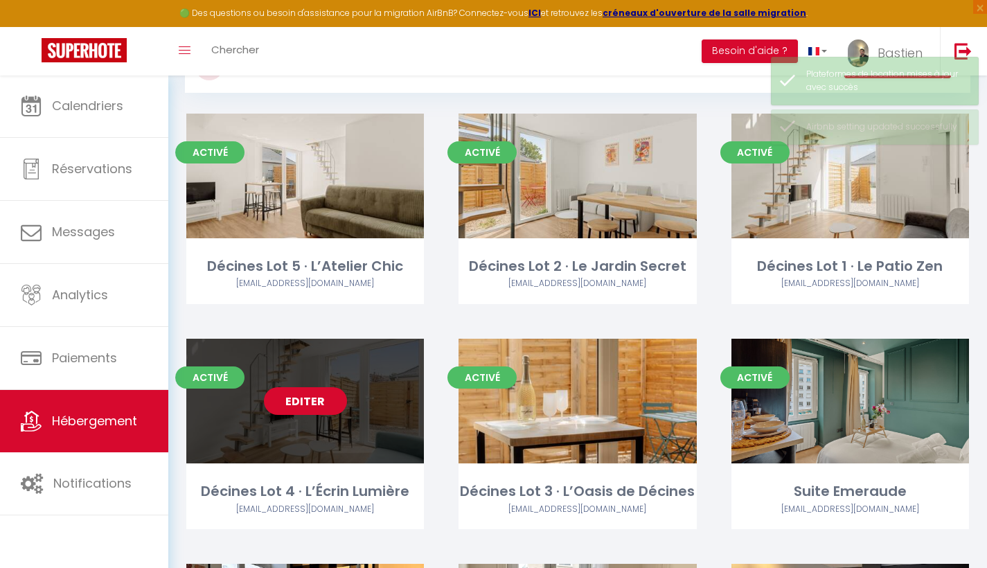
click at [308, 401] on link "Editer" at bounding box center [305, 401] width 83 height 28
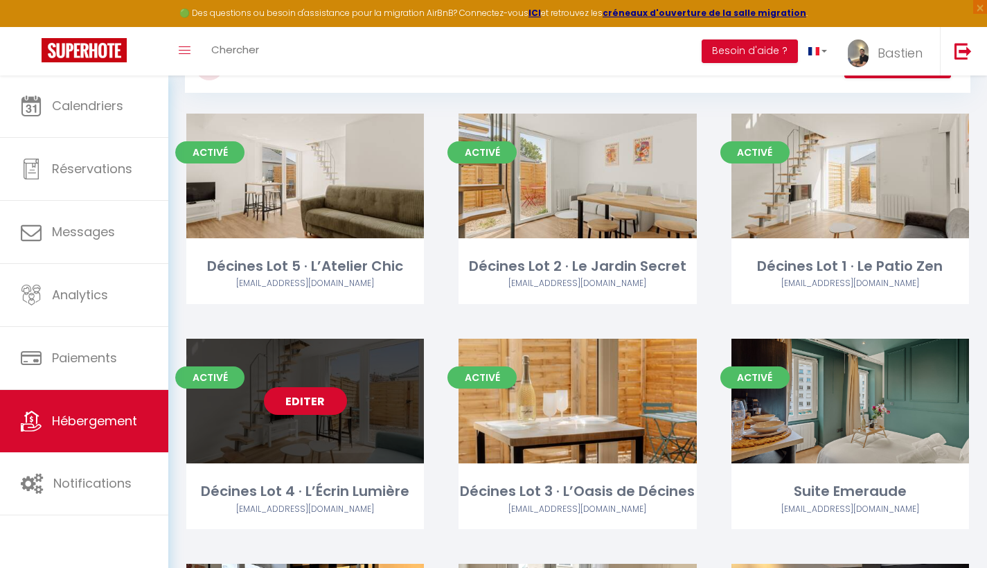
click at [312, 397] on link "Editer" at bounding box center [305, 401] width 83 height 28
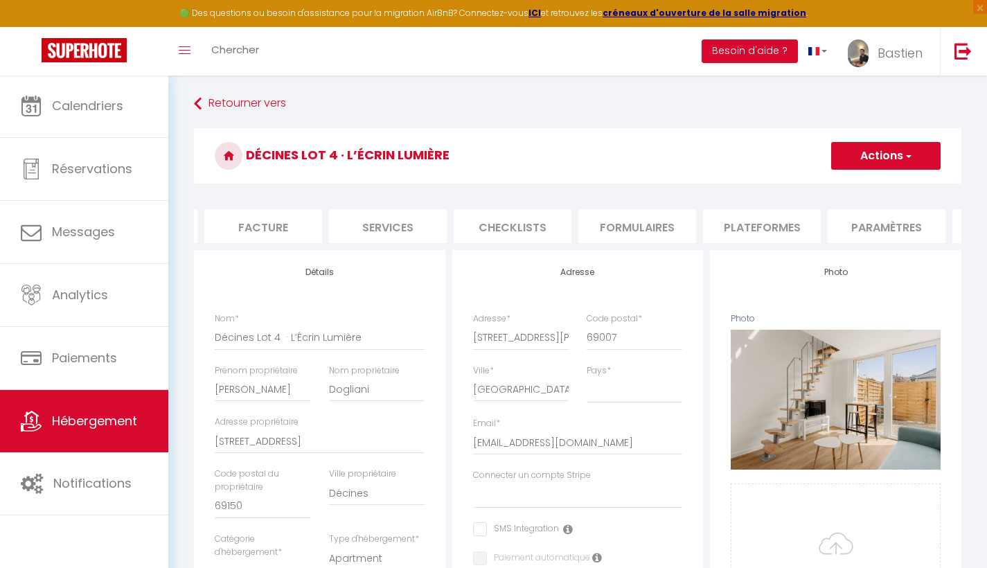
scroll to position [0, 251]
click at [737, 229] on li "Plateformes" at bounding box center [751, 226] width 118 height 34
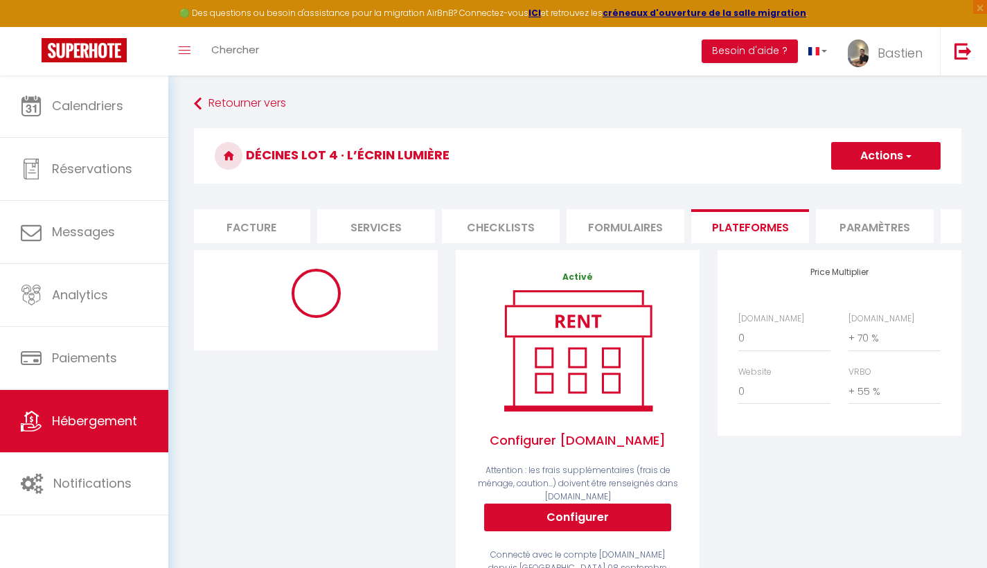
click at [867, 152] on button "Actions" at bounding box center [886, 156] width 109 height 28
click at [855, 191] on link "Enregistrer" at bounding box center [885, 186] width 109 height 18
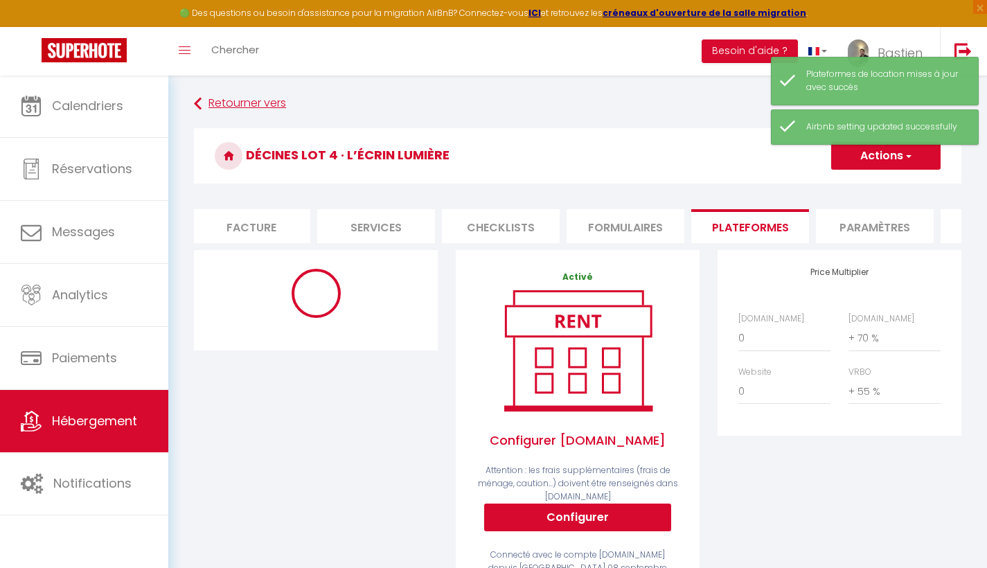
click at [255, 98] on link "Retourner vers" at bounding box center [578, 103] width 768 height 25
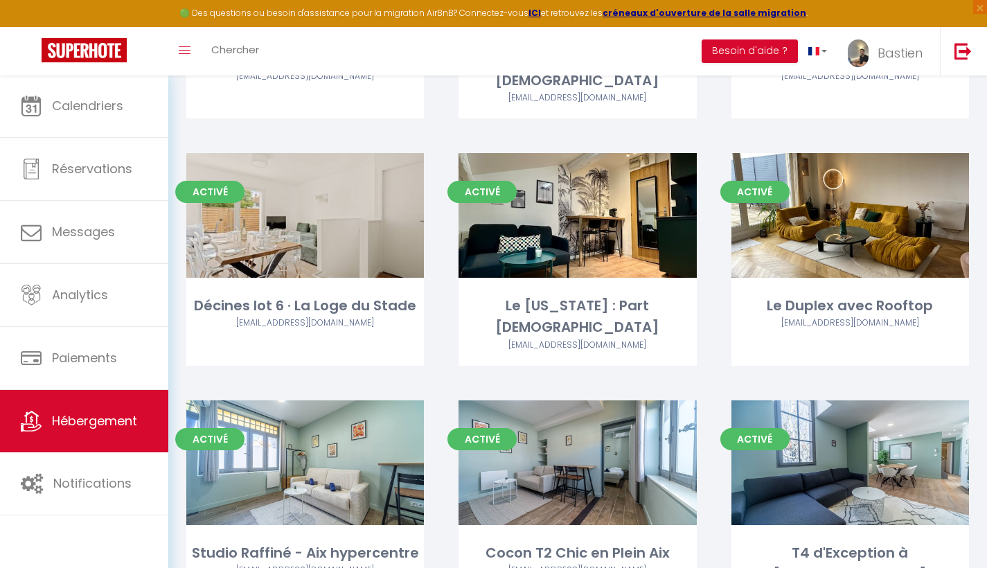
scroll to position [724, 0]
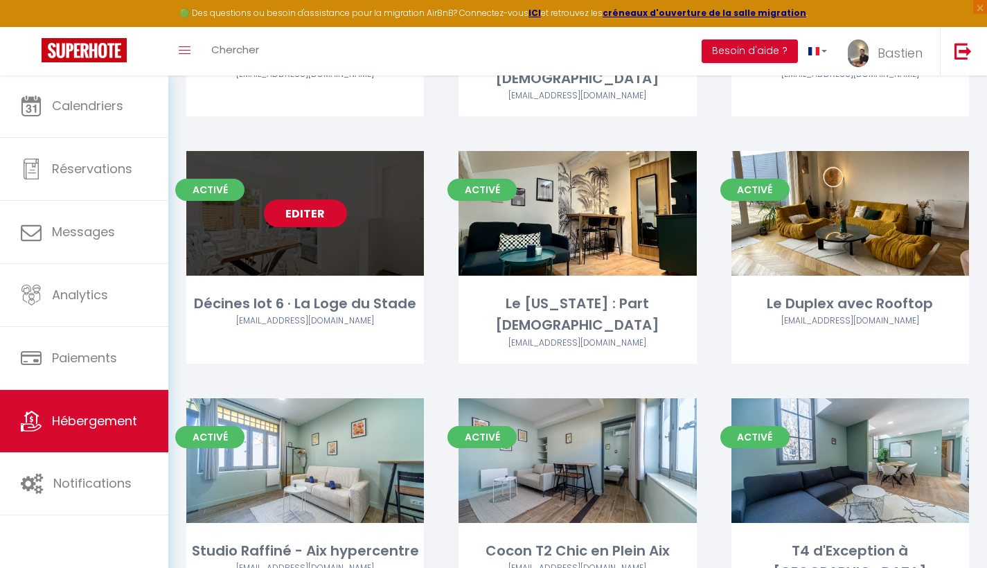
click at [310, 200] on link "Editer" at bounding box center [305, 214] width 83 height 28
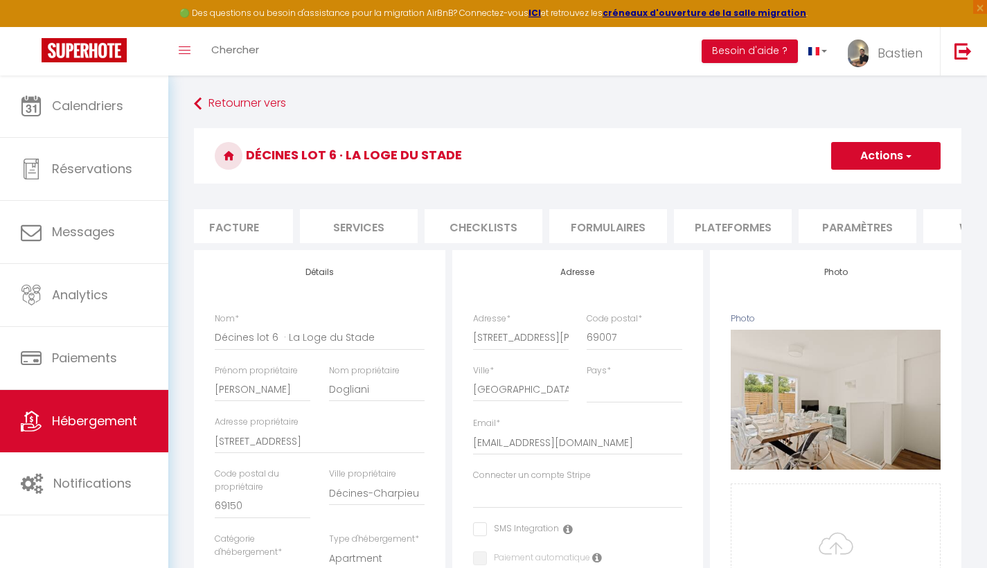
scroll to position [0, 297]
click at [715, 227] on li "Plateformes" at bounding box center [704, 226] width 118 height 34
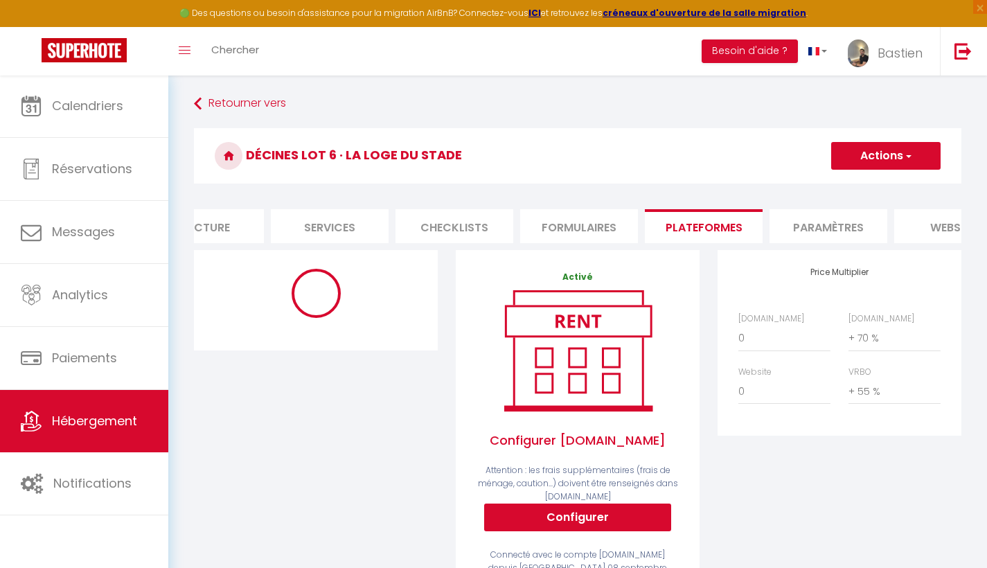
click at [891, 158] on button "Actions" at bounding box center [886, 156] width 109 height 28
click at [867, 184] on link "Enregistrer" at bounding box center [885, 186] width 109 height 18
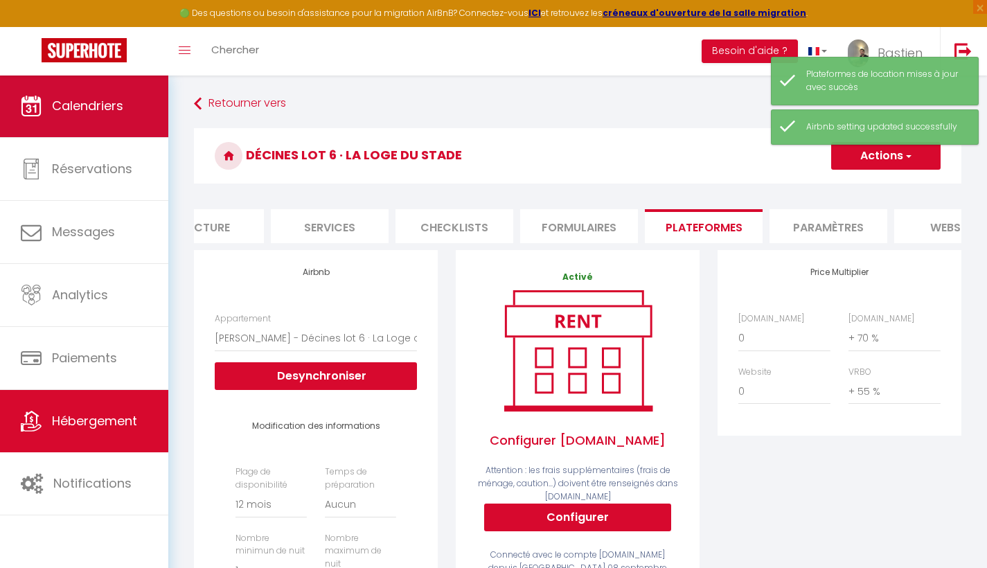
click at [106, 113] on span "Calendriers" at bounding box center [87, 105] width 71 height 17
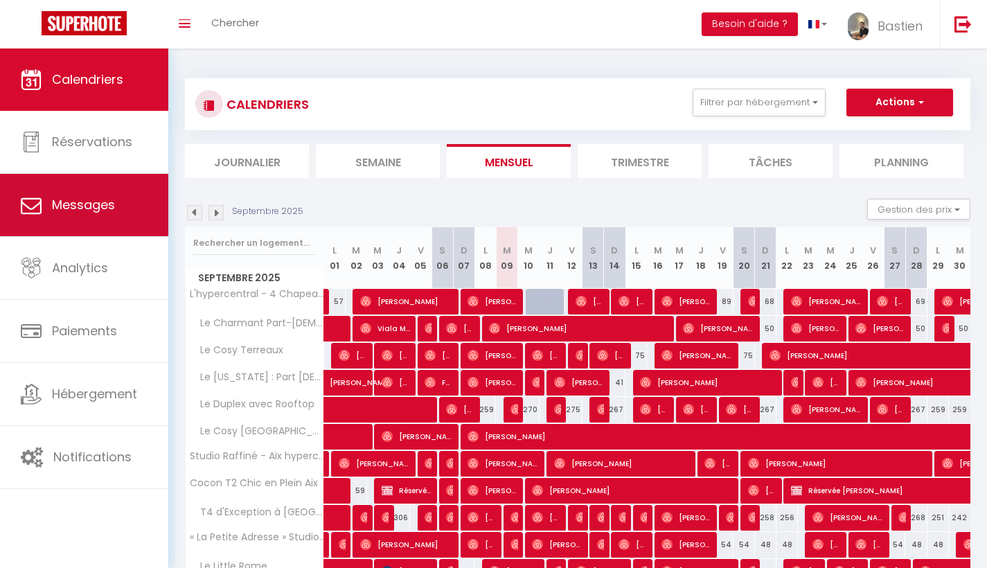
click at [104, 207] on span "Messages" at bounding box center [83, 204] width 63 height 17
select select "message"
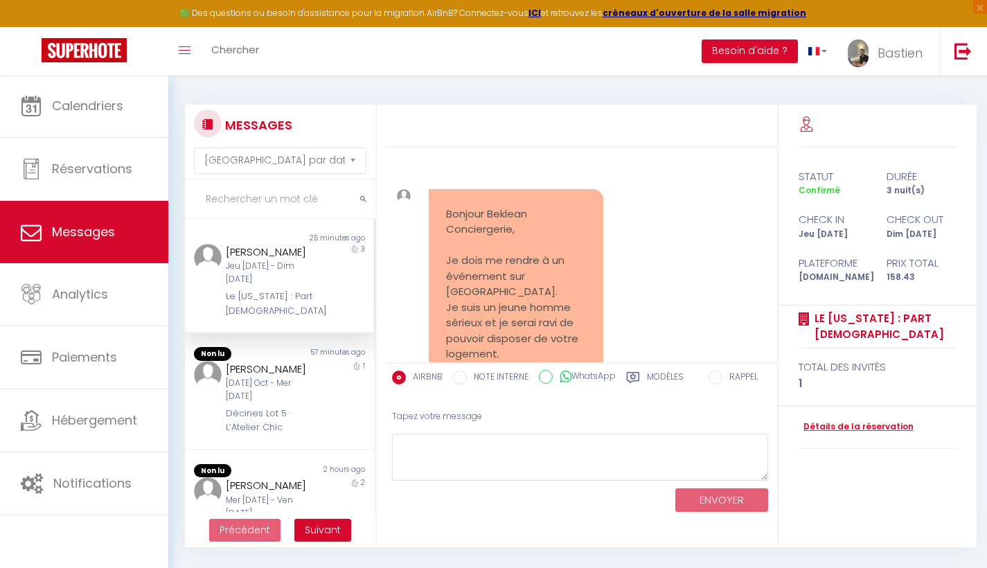
scroll to position [1366, 0]
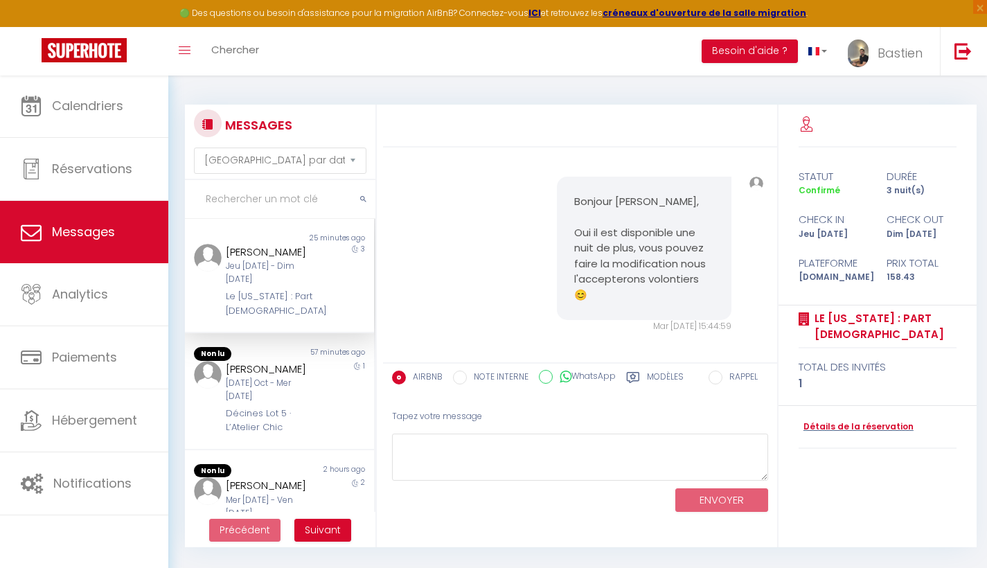
click at [285, 204] on input "text" at bounding box center [280, 199] width 191 height 39
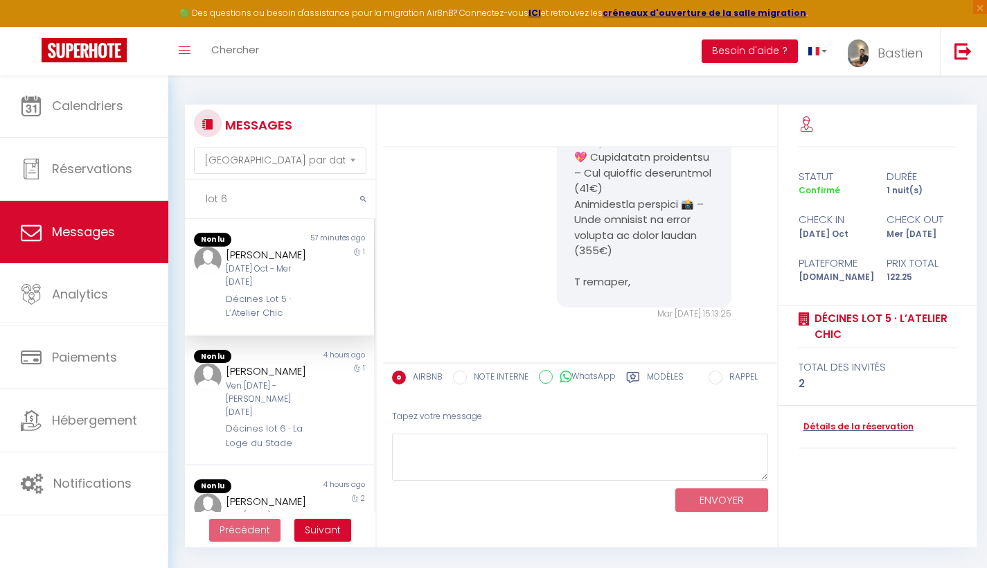
scroll to position [1207, 0]
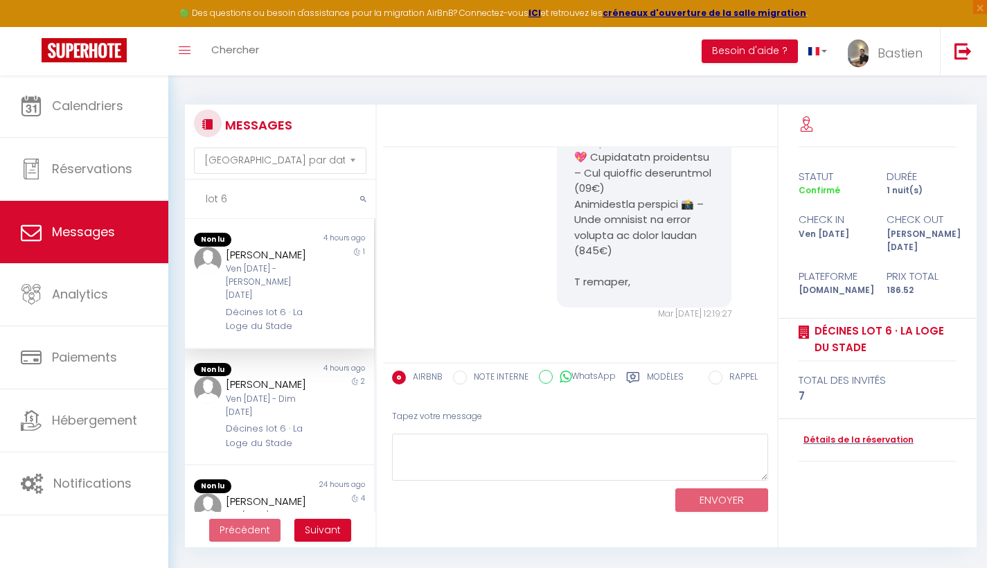
type input "lot 6"
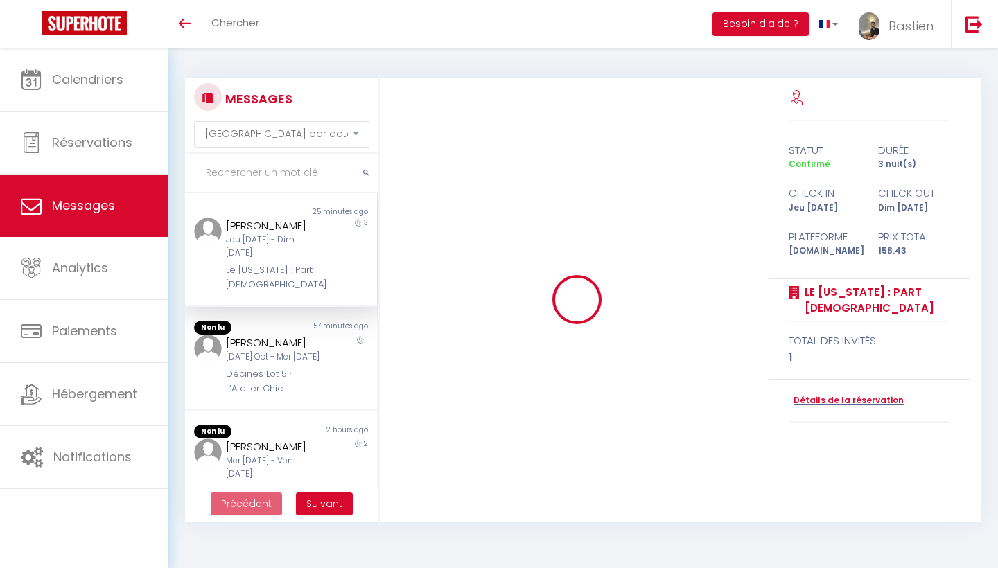
select select "message"
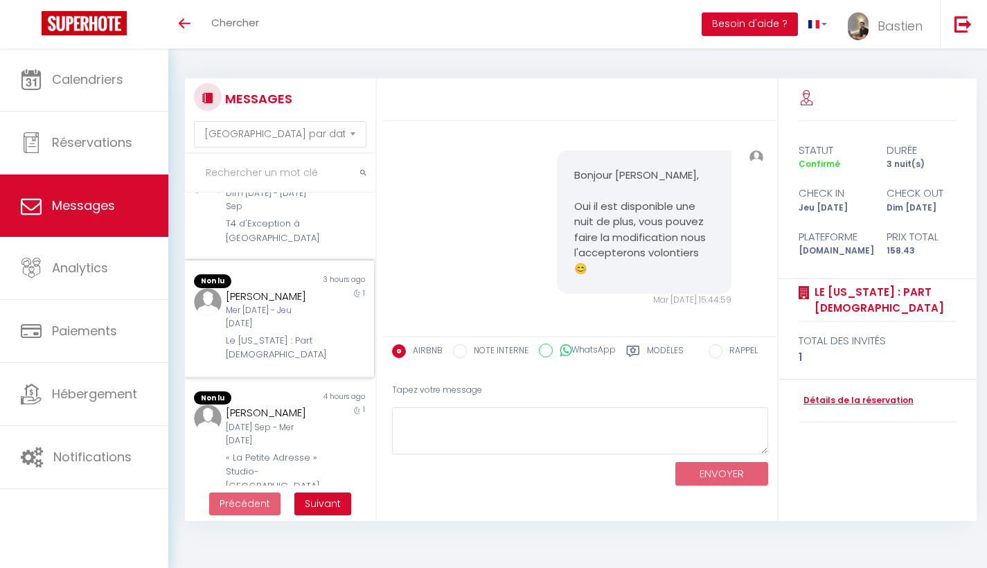
scroll to position [401, 0]
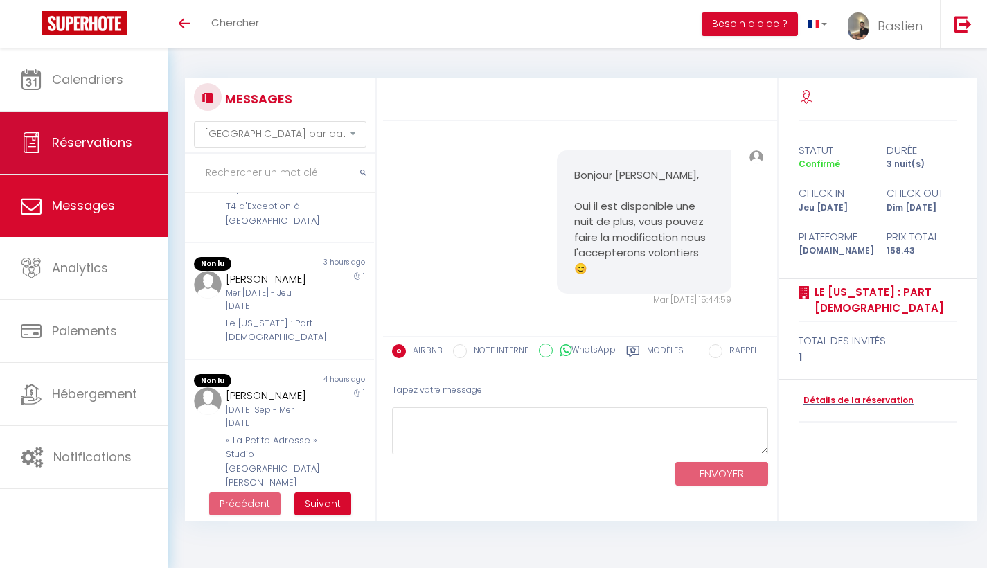
click at [114, 135] on span "Réservations" at bounding box center [92, 142] width 80 height 17
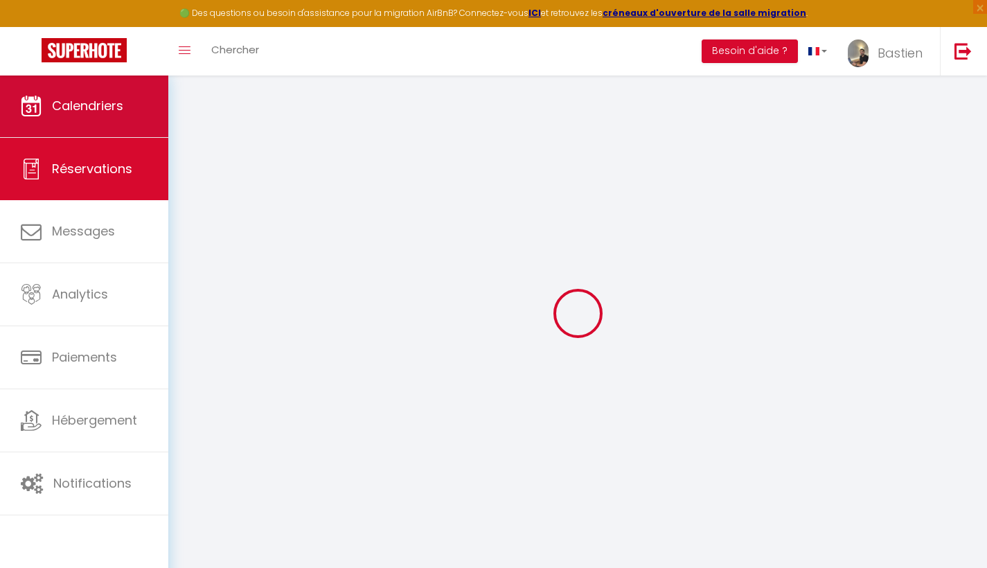
click at [118, 103] on span "Calendriers" at bounding box center [87, 105] width 71 height 17
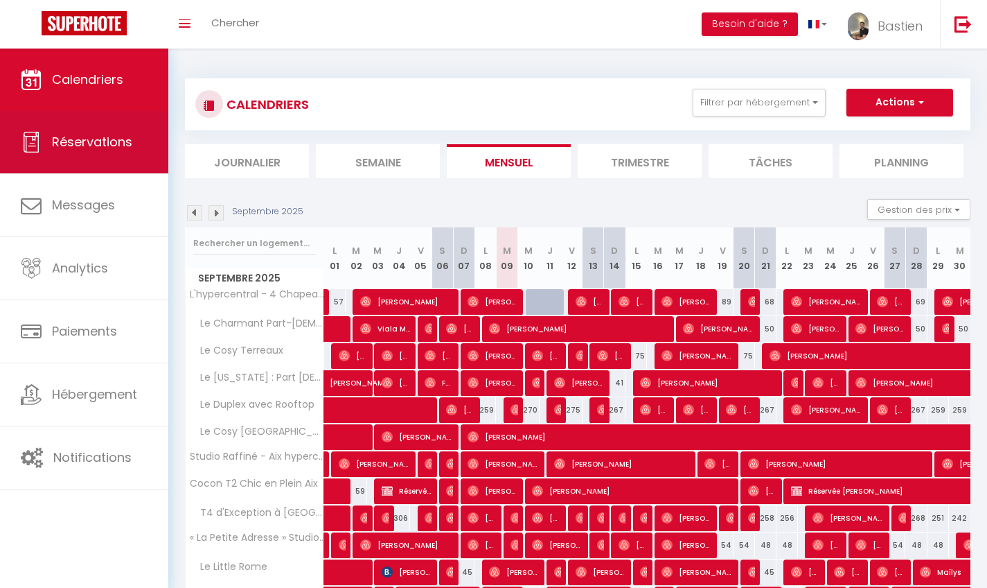
click at [120, 157] on link "Réservations" at bounding box center [84, 142] width 168 height 62
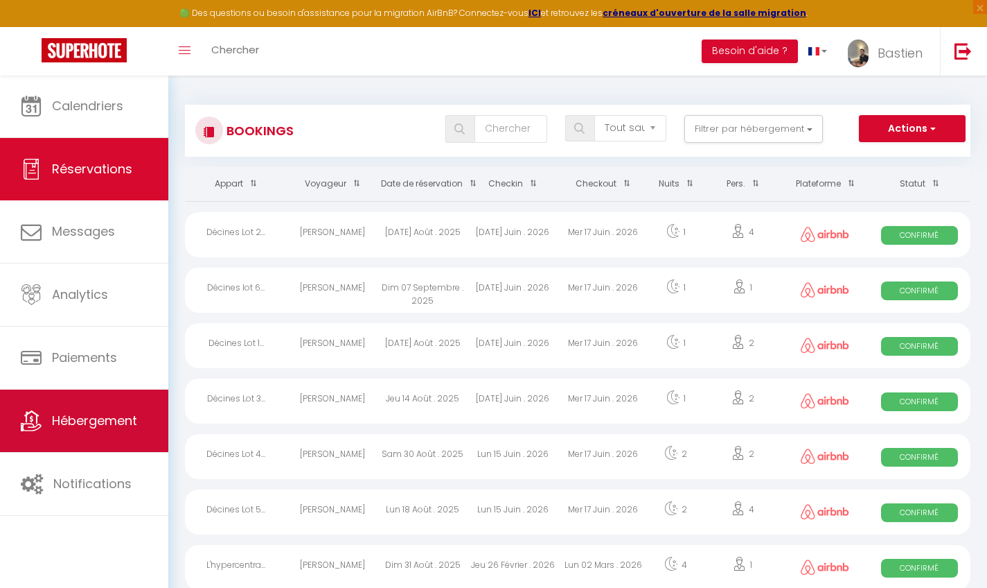
click at [93, 423] on span "Hébergement" at bounding box center [94, 420] width 85 height 17
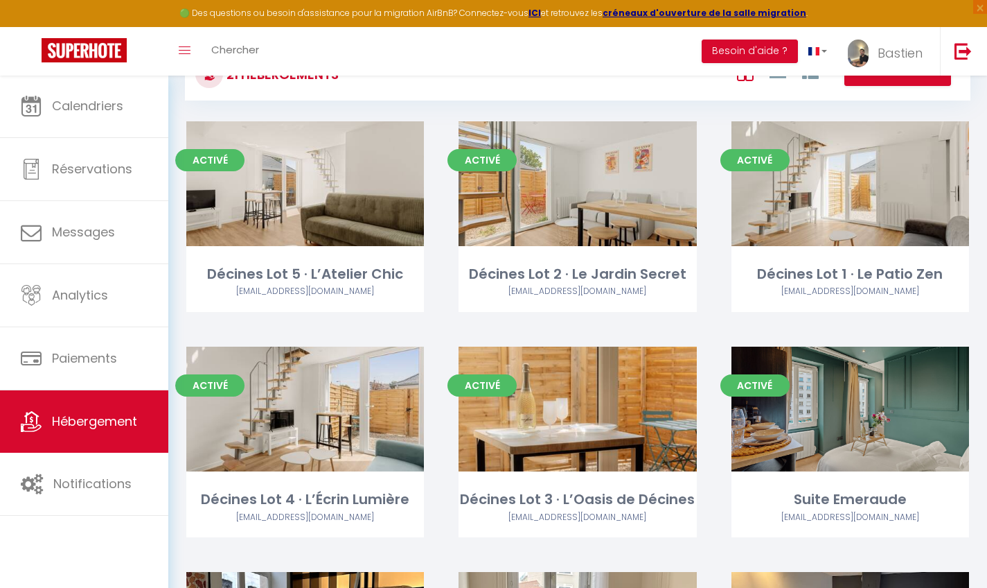
scroll to position [96, 0]
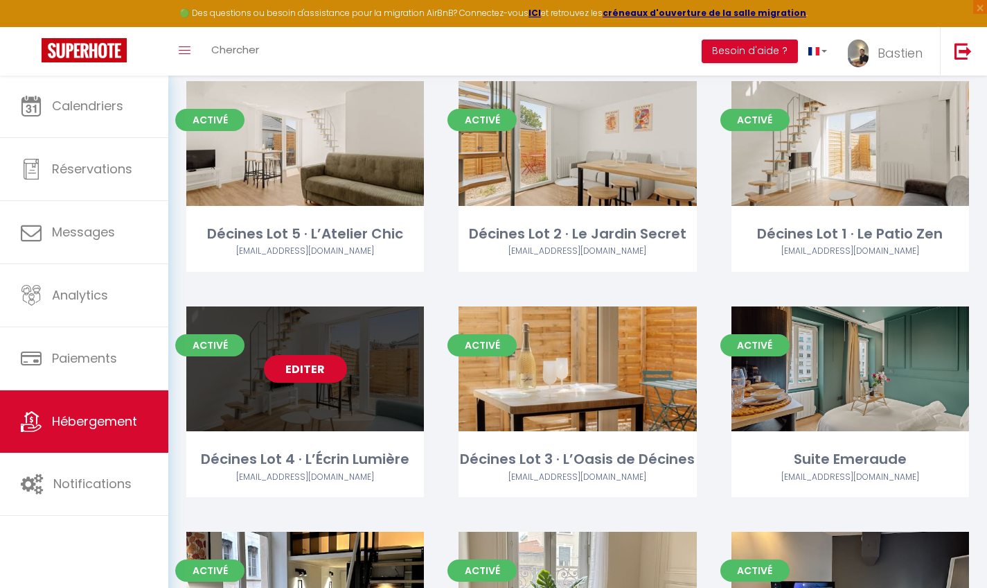
click at [320, 371] on link "Editer" at bounding box center [305, 369] width 83 height 28
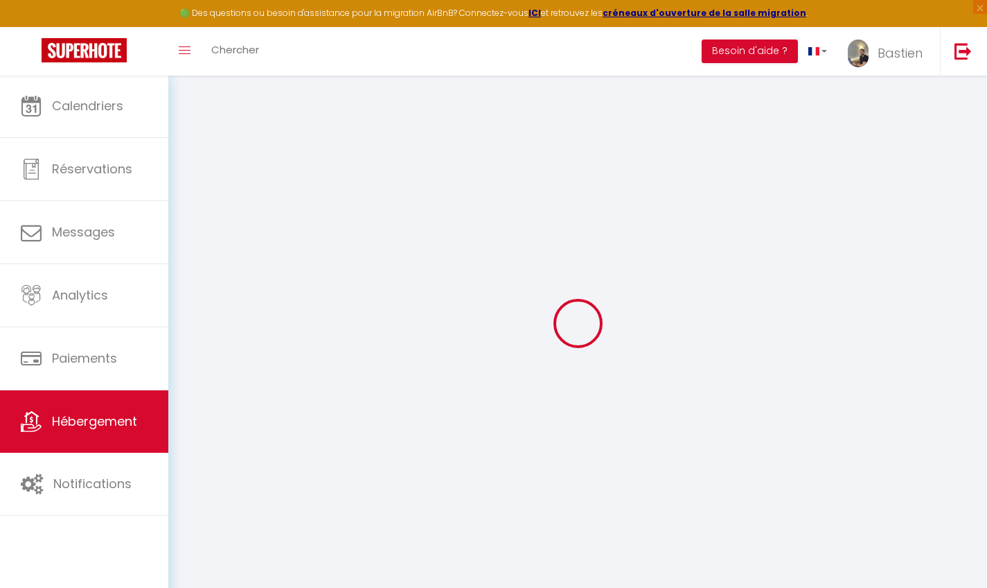
select select "15302-1459949212669259157"
select select
checkbox input "false"
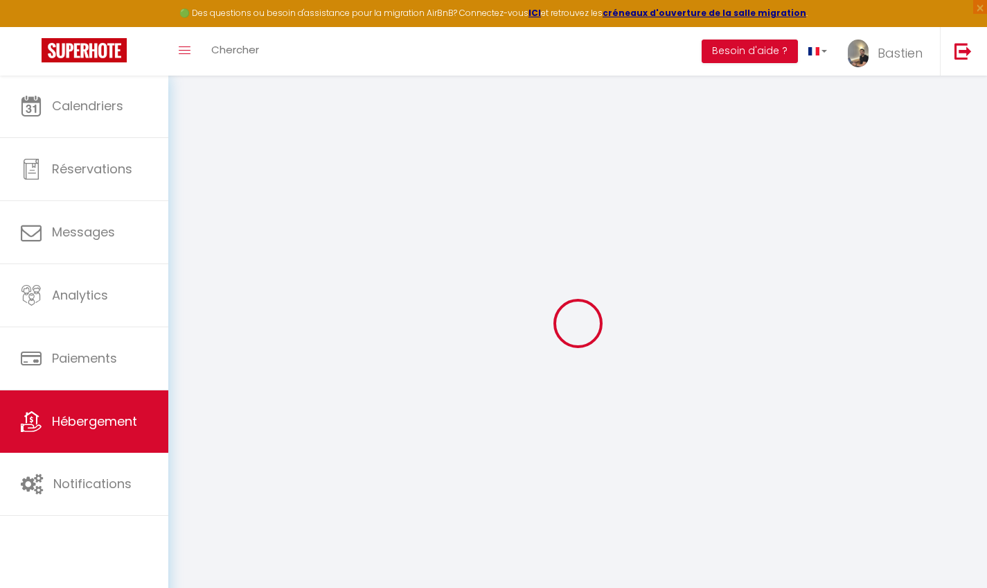
checkbox input "false"
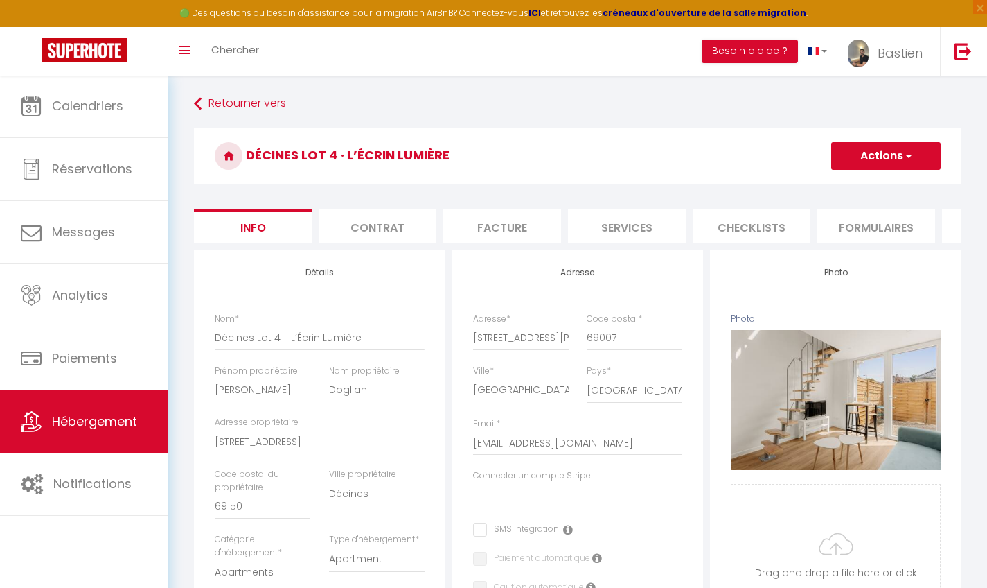
select select
checkbox input "false"
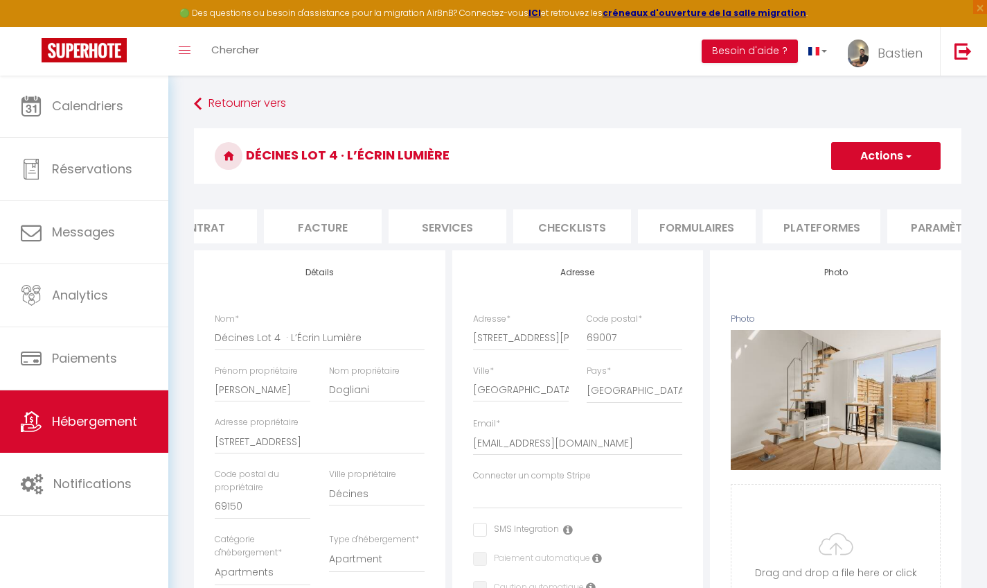
scroll to position [0, 190]
click at [802, 239] on li "Plateformes" at bounding box center [812, 226] width 118 height 34
select select
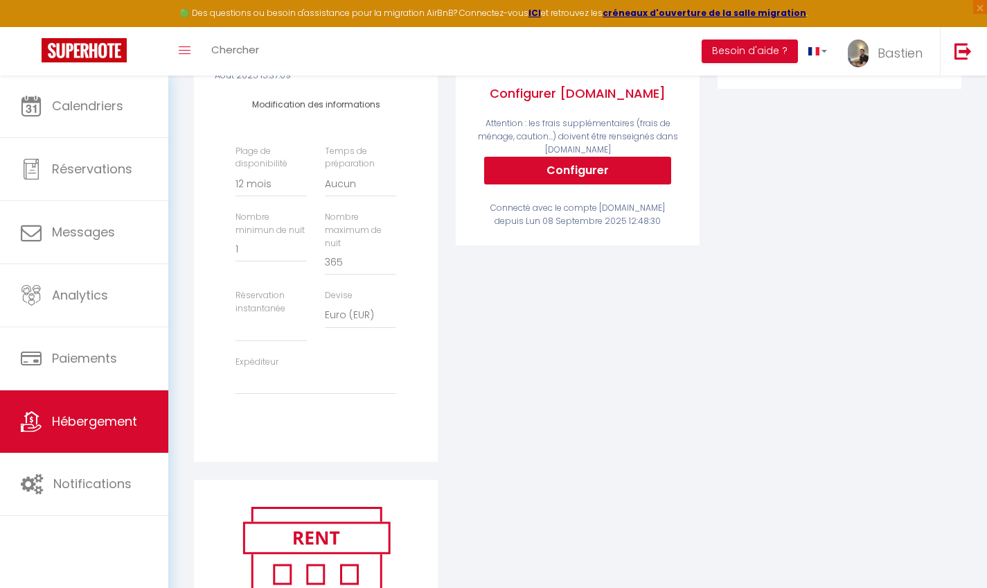
scroll to position [348, 0]
click at [557, 179] on button "Configurer" at bounding box center [577, 170] width 187 height 28
select select
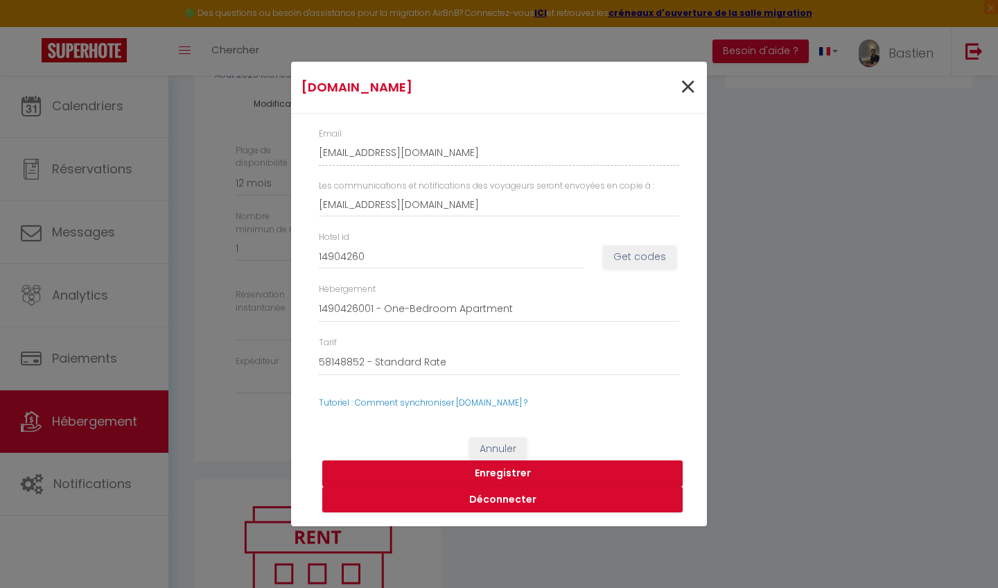
click at [685, 85] on span "×" at bounding box center [687, 88] width 17 height 42
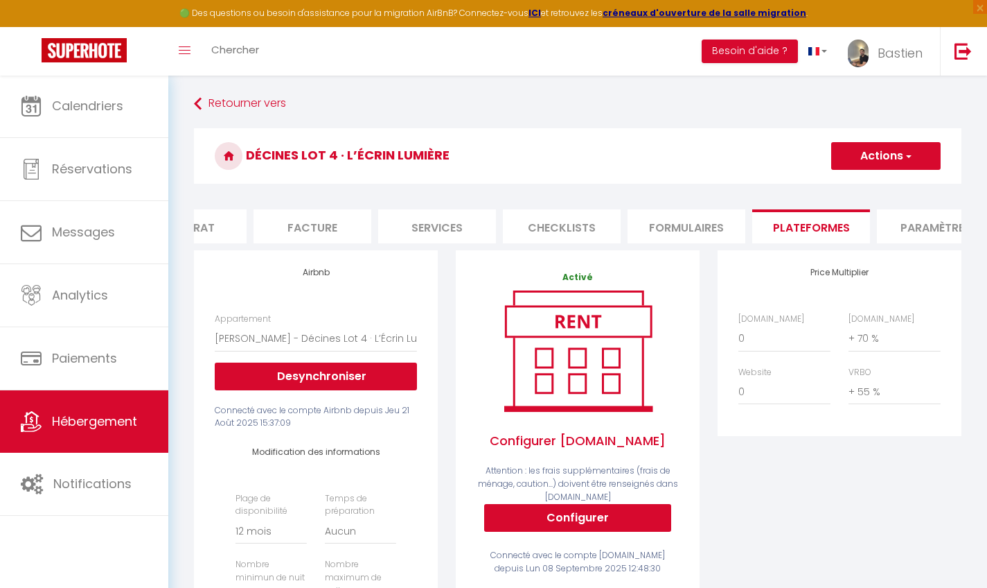
scroll to position [0, 0]
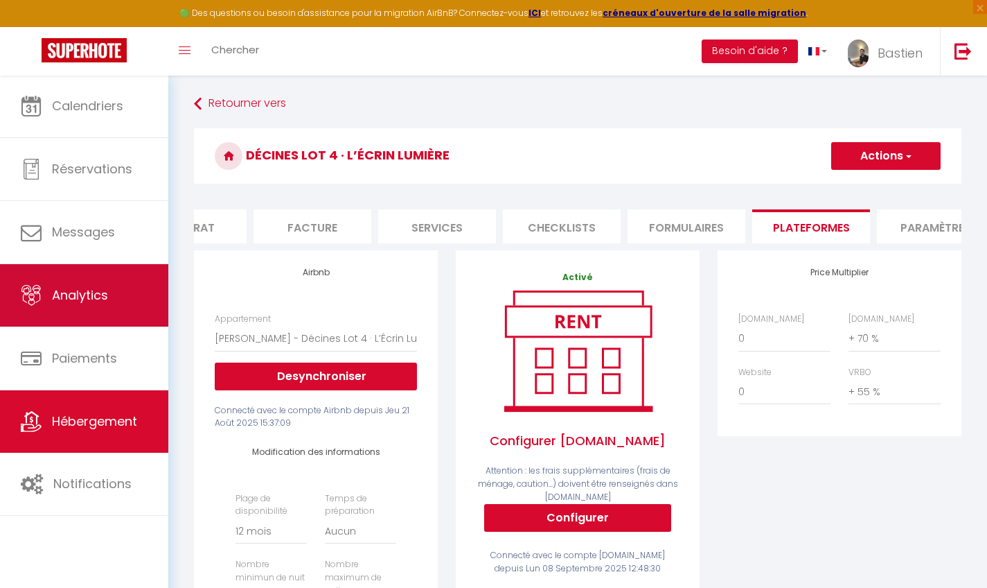
click at [62, 283] on link "Analytics" at bounding box center [84, 295] width 168 height 62
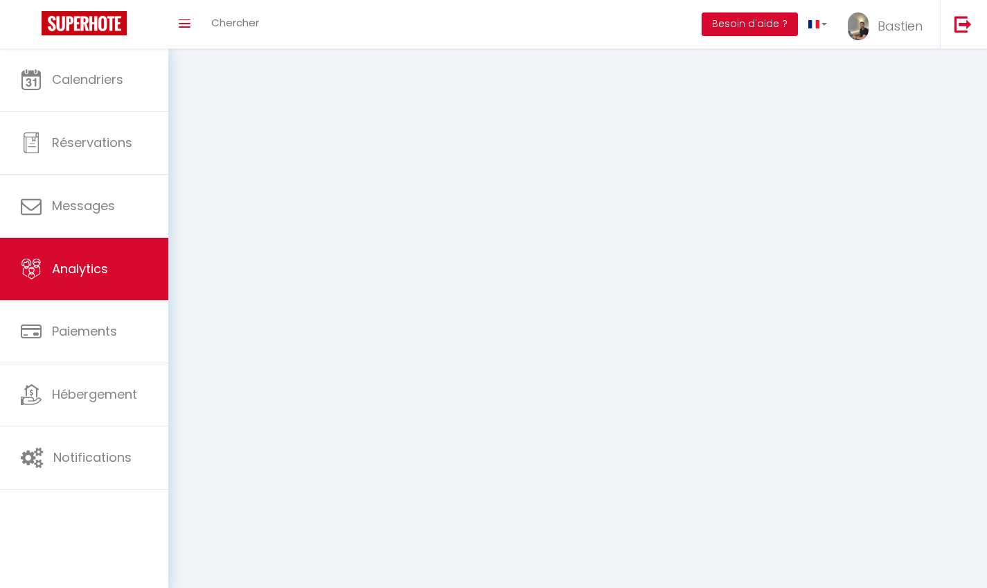
select select "2025"
select select "9"
select select
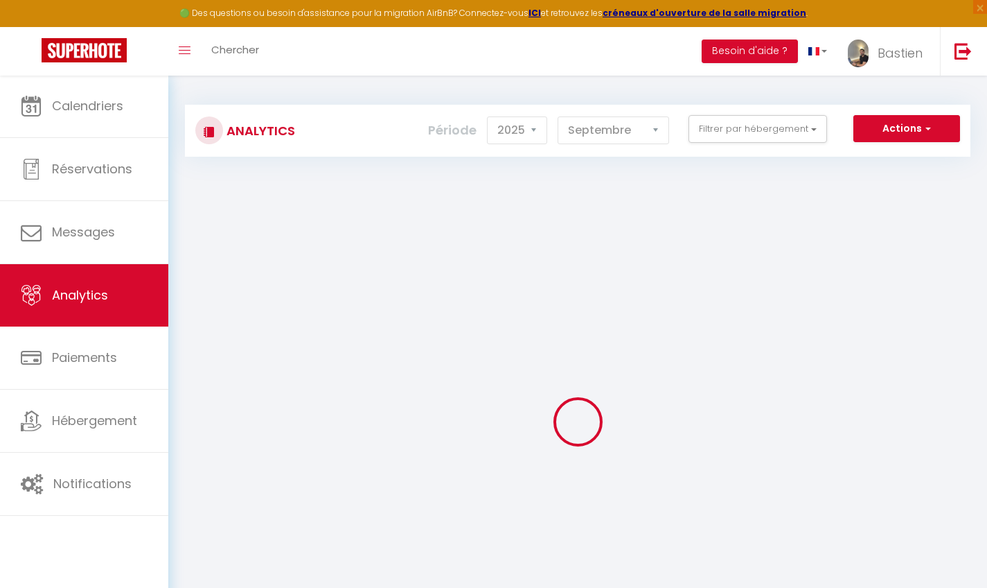
click at [879, 130] on button "Actions" at bounding box center [907, 129] width 107 height 28
click at [868, 173] on link "Génération SuperAnalyzer" at bounding box center [871, 177] width 175 height 18
type input "[EMAIL_ADDRESS][DOMAIN_NAME]"
select select
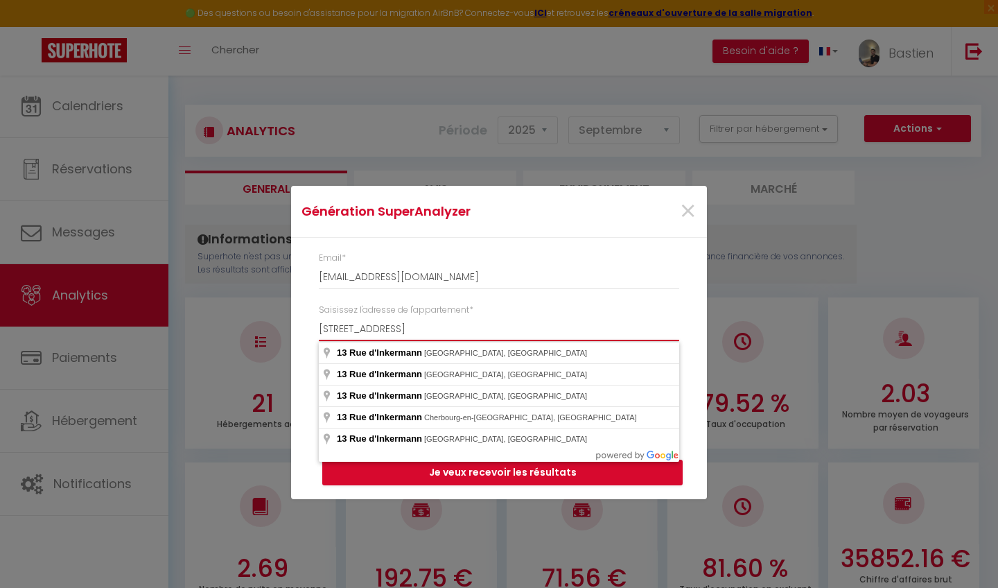
type input "13 Rue d'Inkermann, Villeurbanne, France"
click at [502, 471] on button "Je veux recevoir les résultats" at bounding box center [502, 472] width 360 height 26
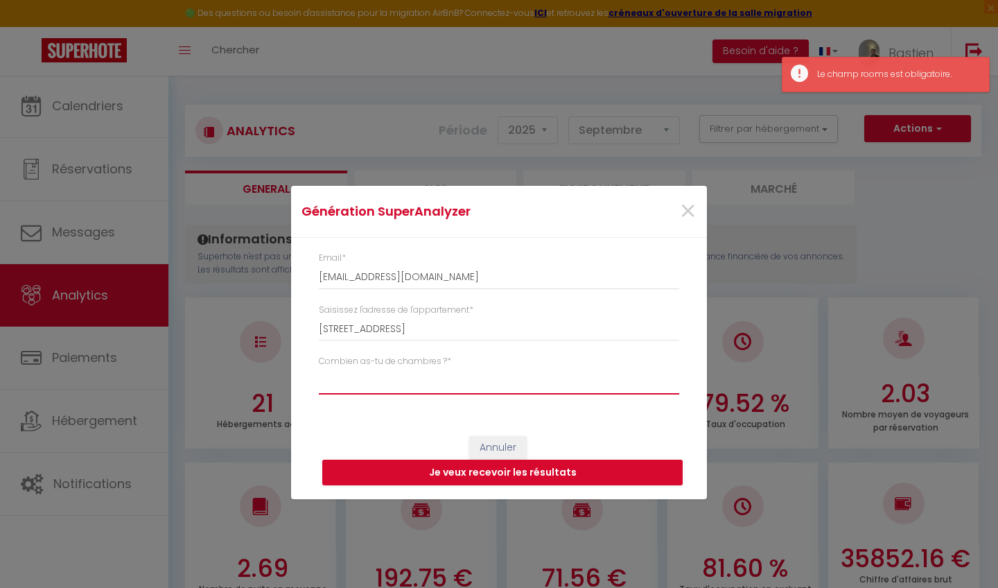
select select "studio"
click at [464, 475] on button "Je veux recevoir les résultats" at bounding box center [502, 472] width 360 height 26
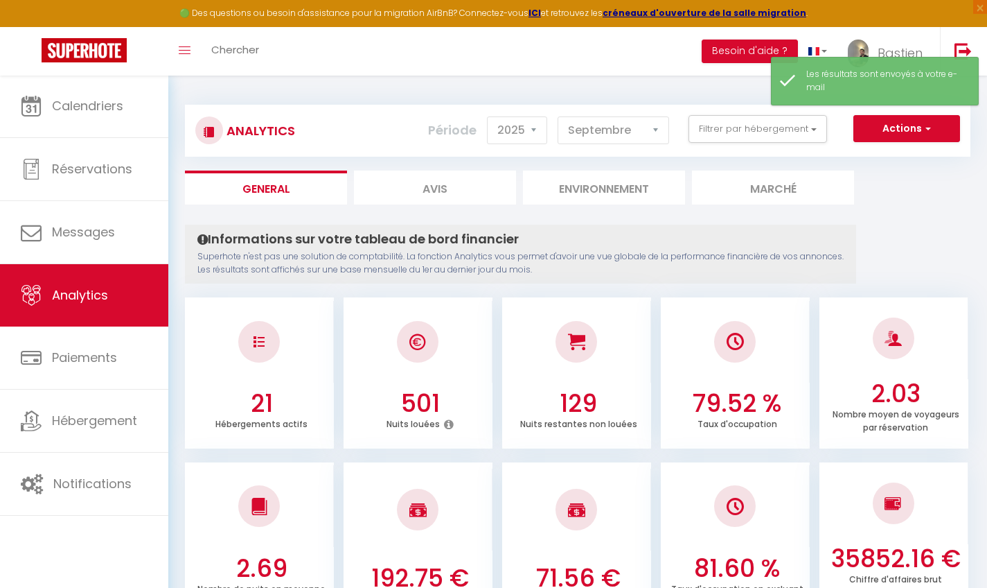
click at [890, 130] on button "Actions" at bounding box center [907, 129] width 107 height 28
click at [865, 177] on link "Génération SuperAnalyzer" at bounding box center [871, 177] width 175 height 18
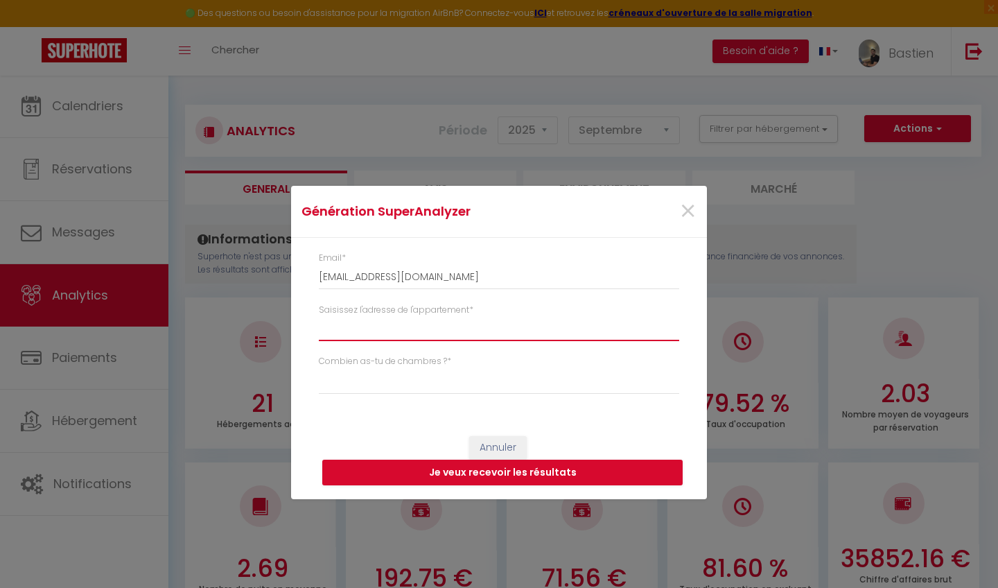
click at [530, 321] on input "Saisissez l'adresse de l'appartement *" at bounding box center [499, 328] width 360 height 25
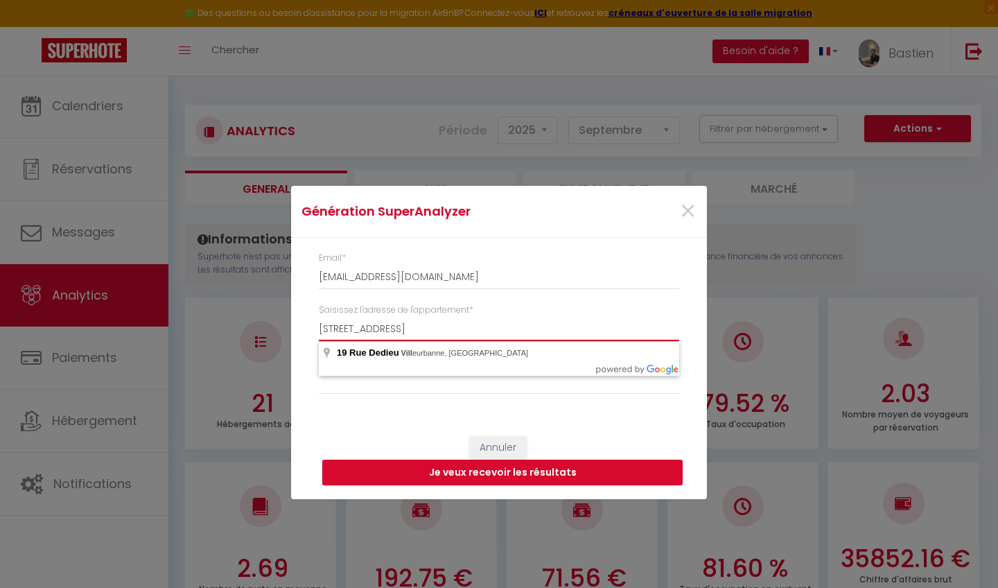
type input "19 Rue Dedieu, Villeurbanne, France"
click at [502, 471] on button "Je veux recevoir les résultats" at bounding box center [502, 472] width 360 height 26
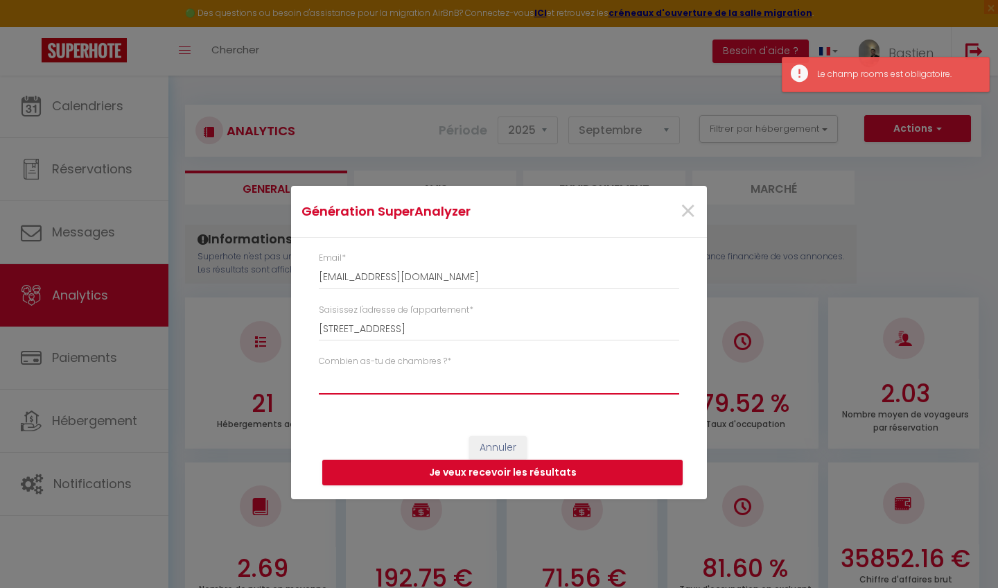
select select "studio"
click at [466, 472] on button "Je veux recevoir les résultats" at bounding box center [502, 472] width 360 height 26
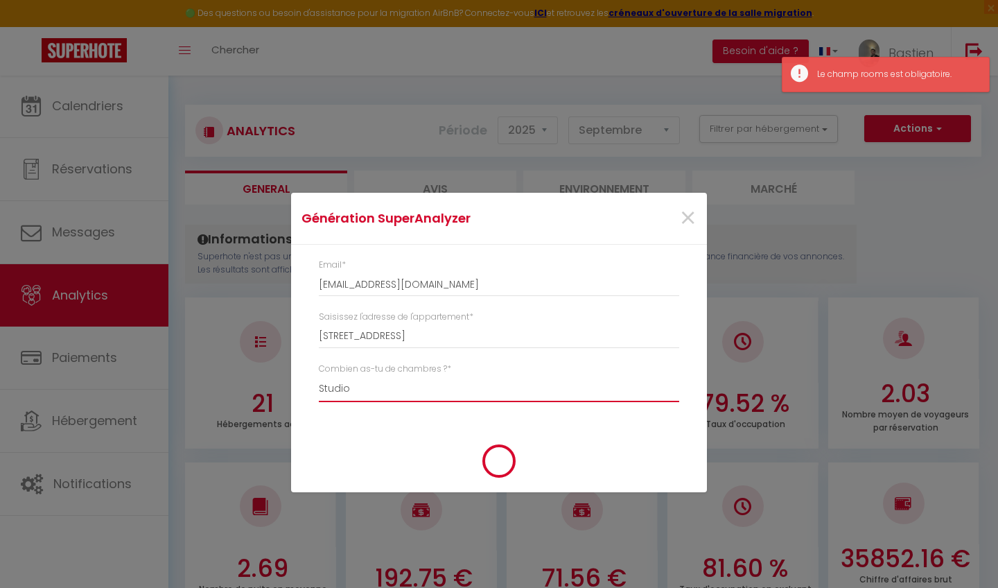
type input "[EMAIL_ADDRESS][DOMAIN_NAME]"
select select
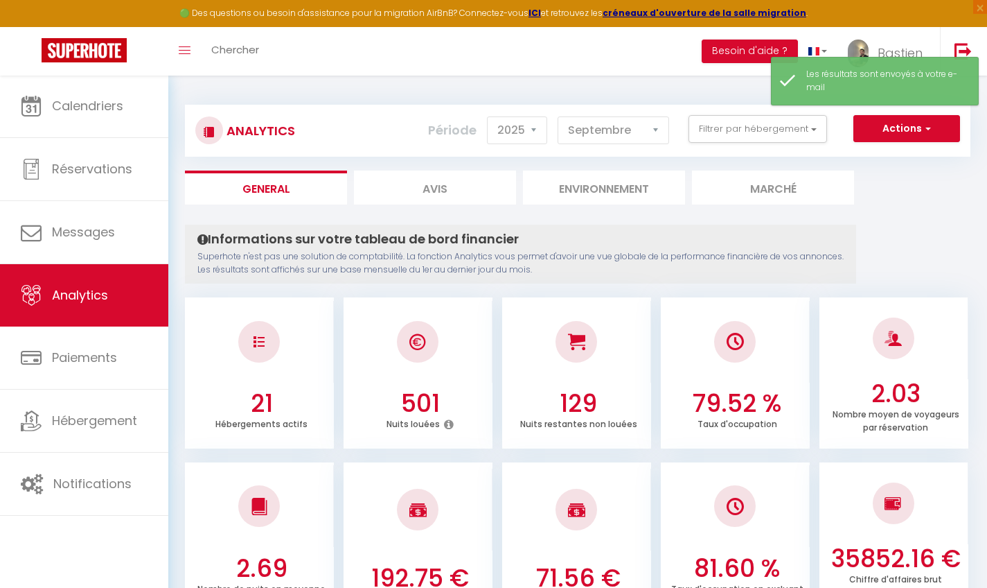
click at [898, 133] on button "Actions" at bounding box center [907, 129] width 107 height 28
click at [863, 175] on link "Génération SuperAnalyzer" at bounding box center [871, 177] width 175 height 18
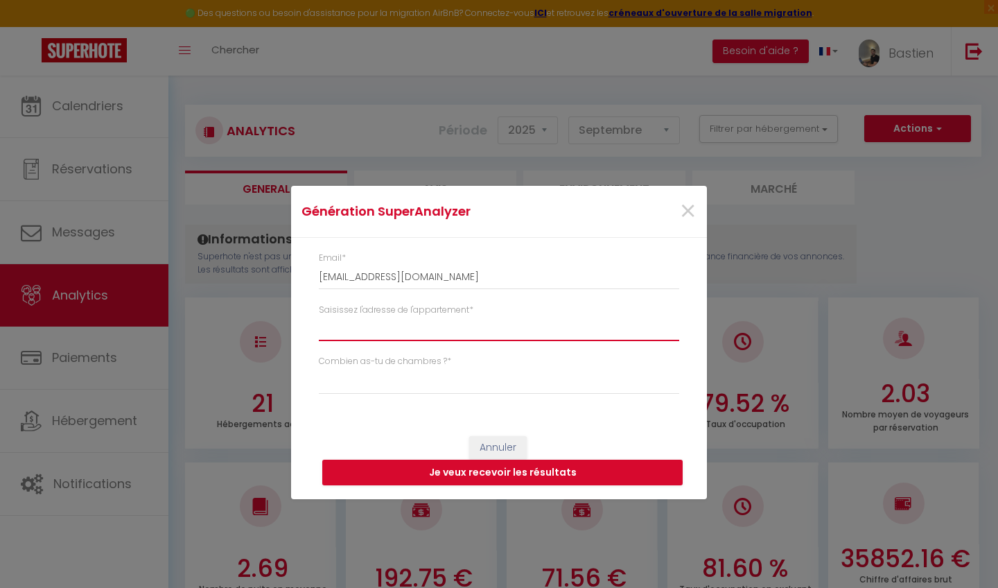
click at [467, 328] on input "Saisissez l'adresse de l'appartement *" at bounding box center [499, 328] width 360 height 25
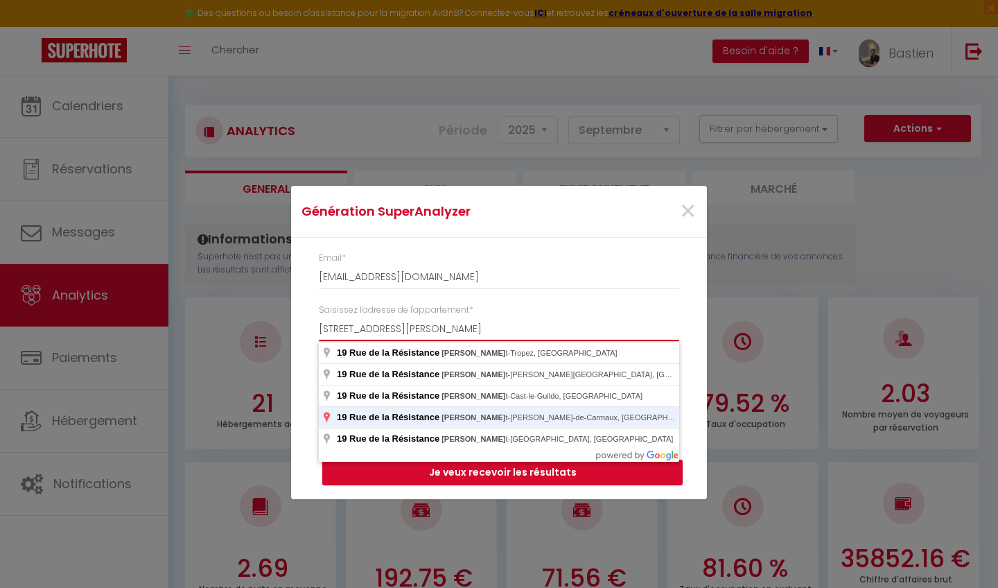
type input "19 Rue de la Résistance, Saint-Étienne, France"
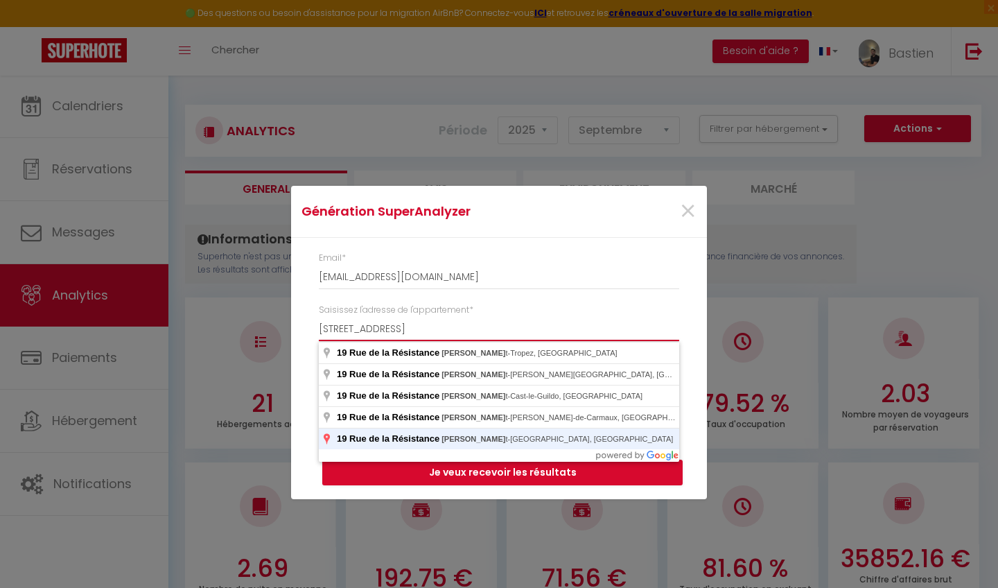
click at [502, 471] on button "Je veux recevoir les résultats" at bounding box center [502, 472] width 360 height 26
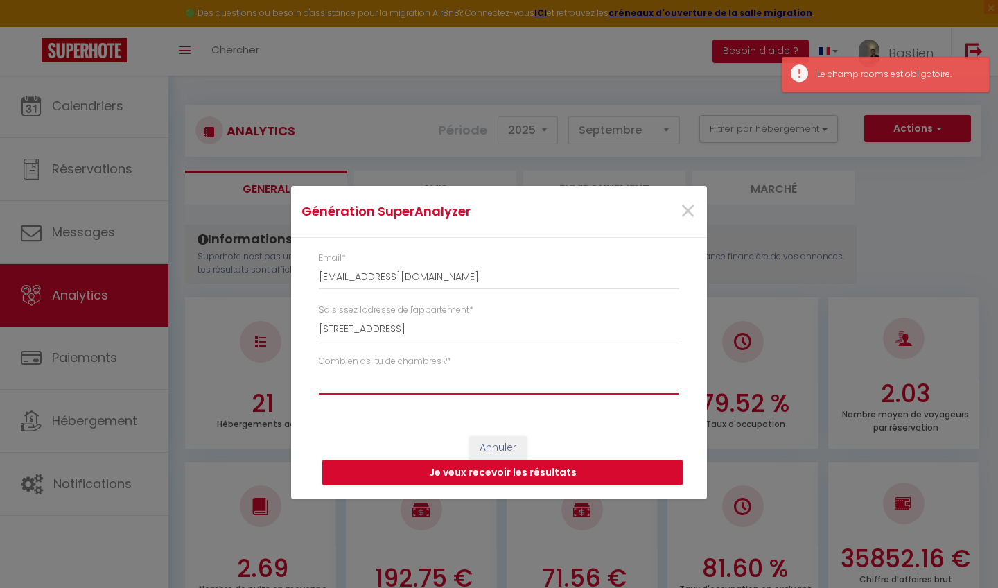
select select "t3"
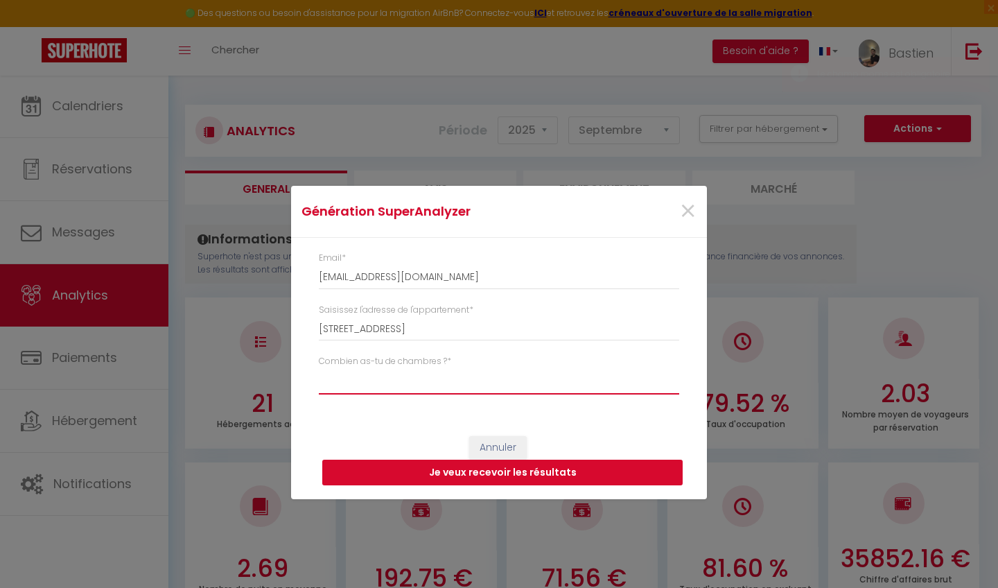
click at [489, 466] on button "Je veux recevoir les résultats" at bounding box center [502, 472] width 360 height 26
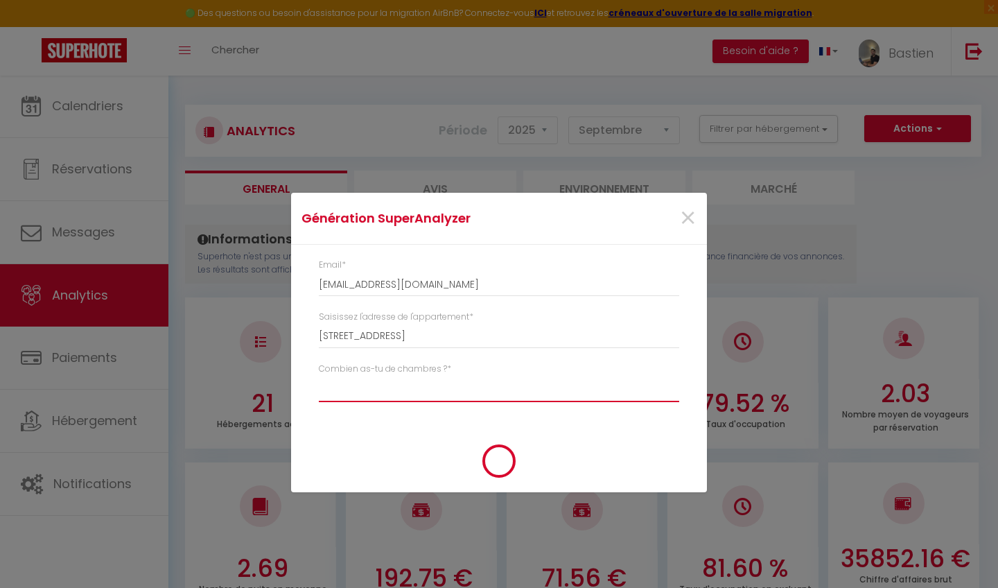
type input "[EMAIL_ADDRESS][DOMAIN_NAME]"
select select
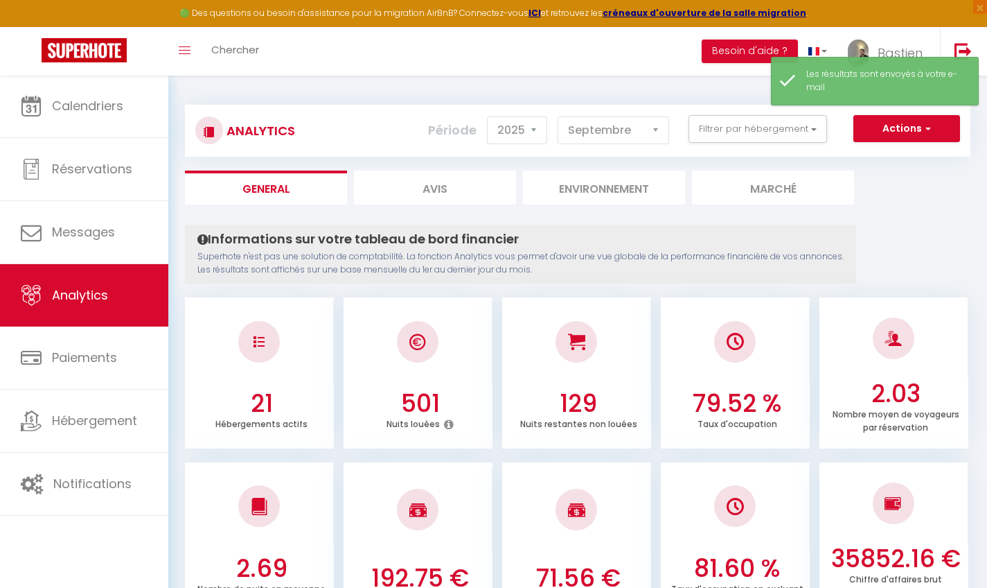
click at [910, 137] on button "Actions" at bounding box center [907, 129] width 107 height 28
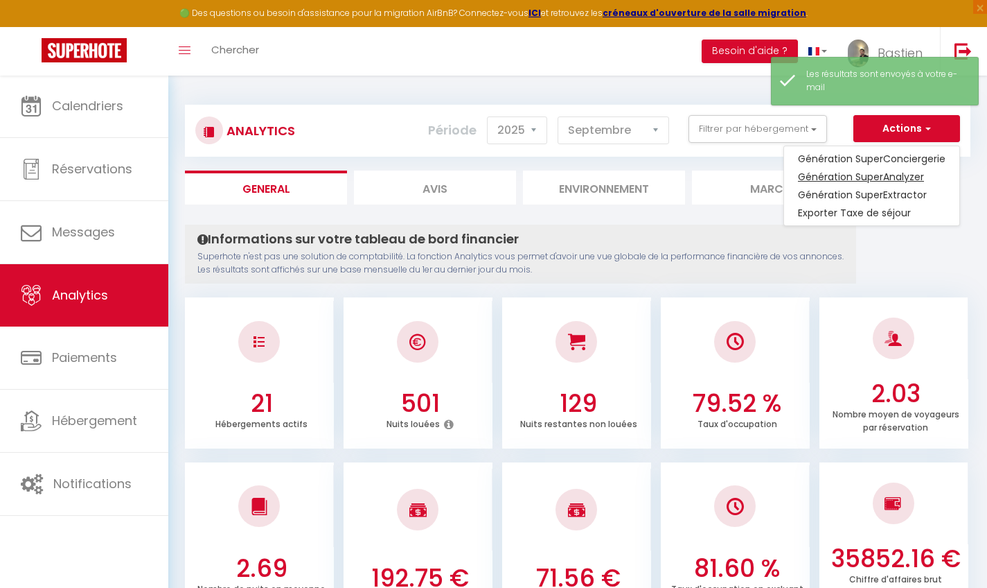
click at [872, 175] on link "Génération SuperAnalyzer" at bounding box center [871, 177] width 175 height 18
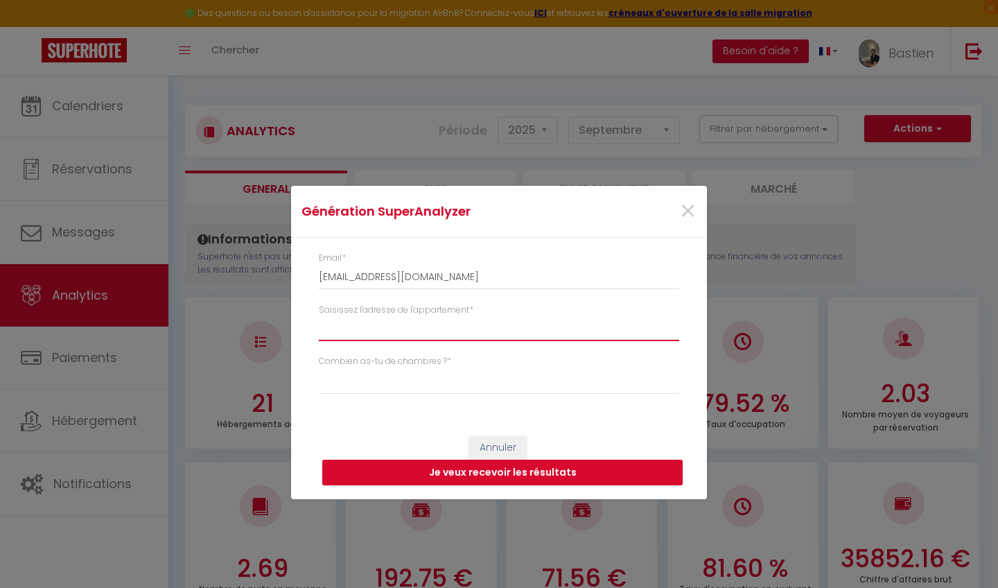
click at [411, 326] on input "Saisissez l'adresse de l'appartement *" at bounding box center [499, 328] width 360 height 25
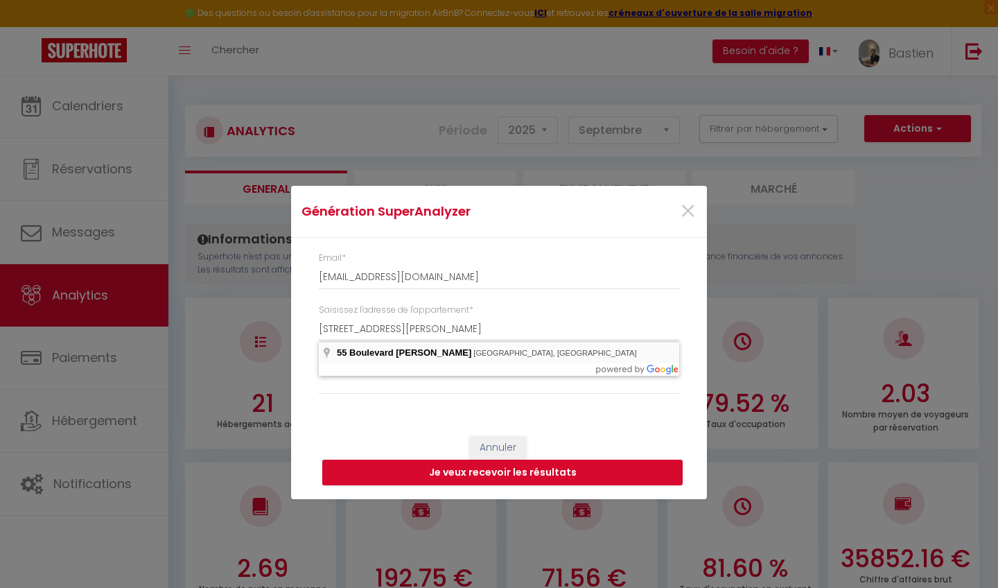
type input "55 Boulevard Eugène Réguillon, Villeurbanne, France"
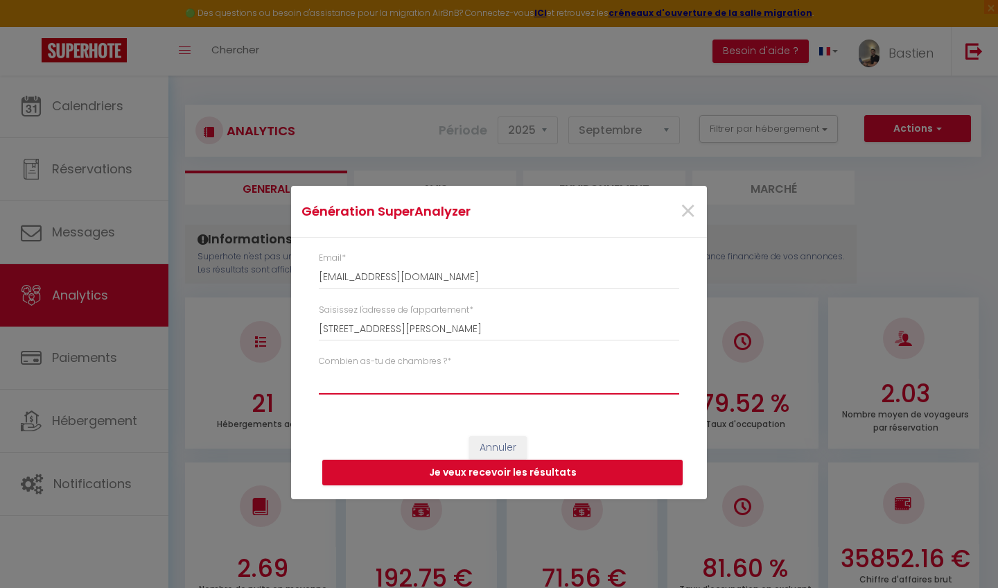
select select "studio"
click at [484, 470] on button "Je veux recevoir les résultats" at bounding box center [502, 472] width 360 height 26
